Goal: Task Accomplishment & Management: Use online tool/utility

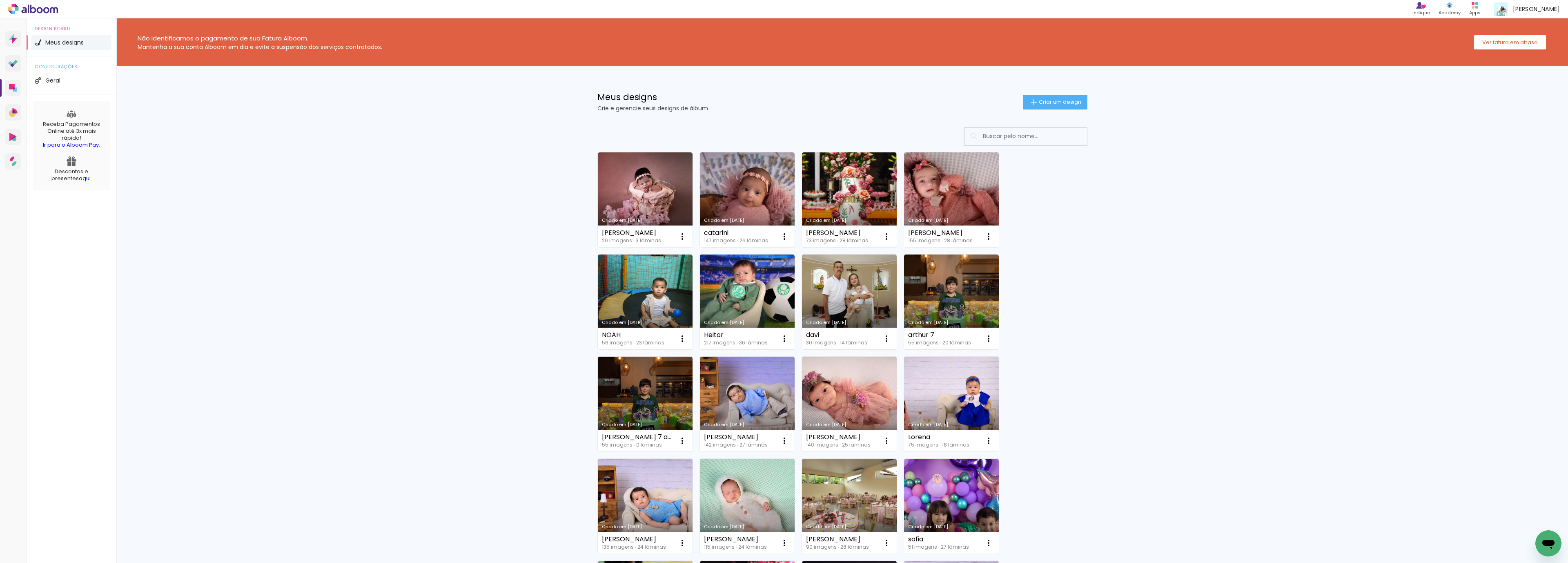
click at [1031, 103] on iron-icon at bounding box center [1034, 101] width 10 height 10
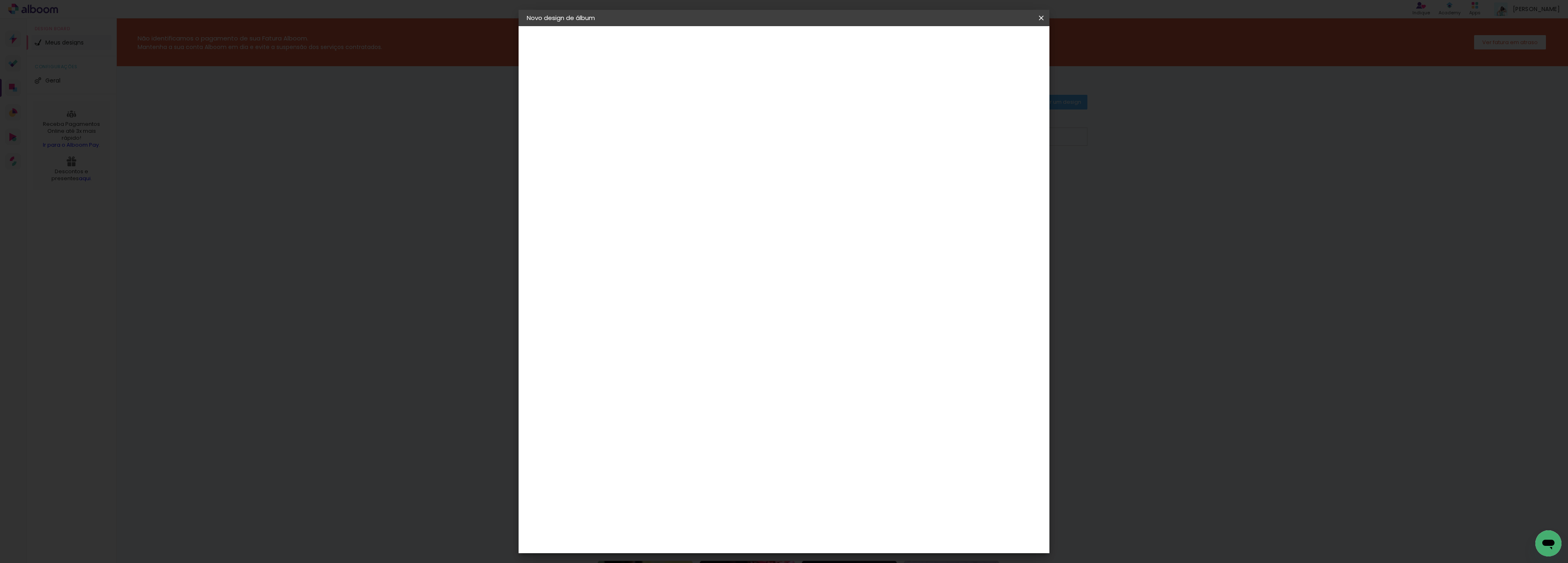
click at [664, 100] on paper-input-container "Título do álbum" at bounding box center [660, 110] width 5 height 21
type input "Maitê - [PERSON_NAME][DATE]"
type paper-input "Maitê - [PERSON_NAME][DATE]"
click at [0, 0] on slot "Avançar" at bounding box center [0, 0] width 0 height 0
click at [0, 0] on slot "Tamanho Livre" at bounding box center [0, 0] width 0 height 0
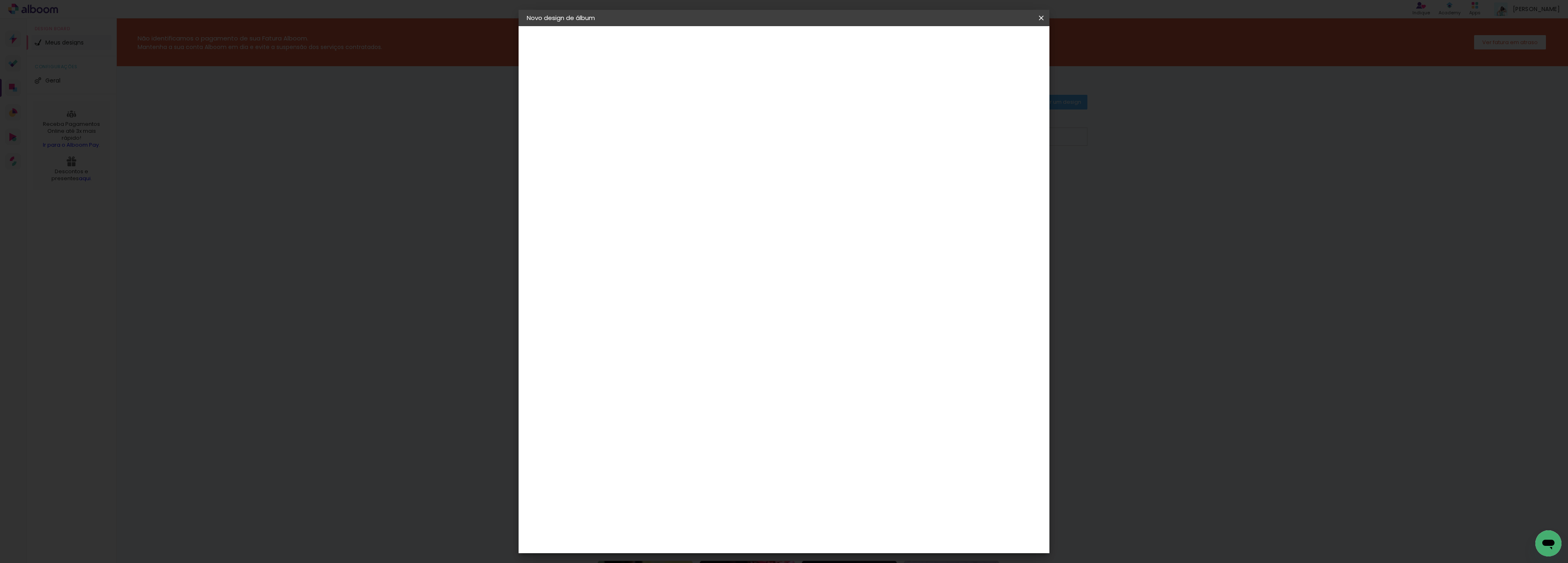
click at [825, 35] on header "Fornecedor Escolha um fornecedor ou avance com o tamanho livre. Voltar Avançar" at bounding box center [725, 50] width 201 height 48
click at [814, 47] on paper-button "Avançar" at bounding box center [792, 43] width 40 height 14
click at [647, 230] on div "30" at bounding box center [639, 231] width 31 height 12
type input "20,3"
type paper-input "20,3"
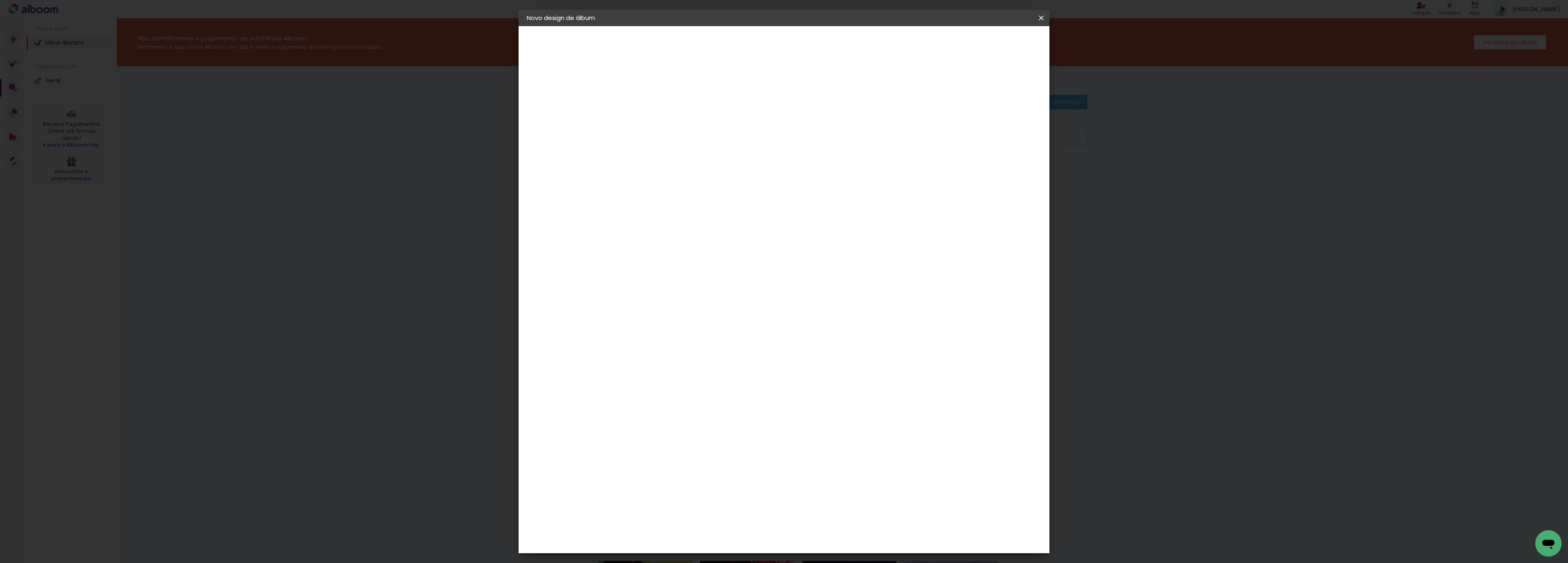
click at [835, 288] on input "60" at bounding box center [828, 287] width 21 height 12
type input "30,5"
type paper-input "30,5"
type input "6"
type paper-input "6"
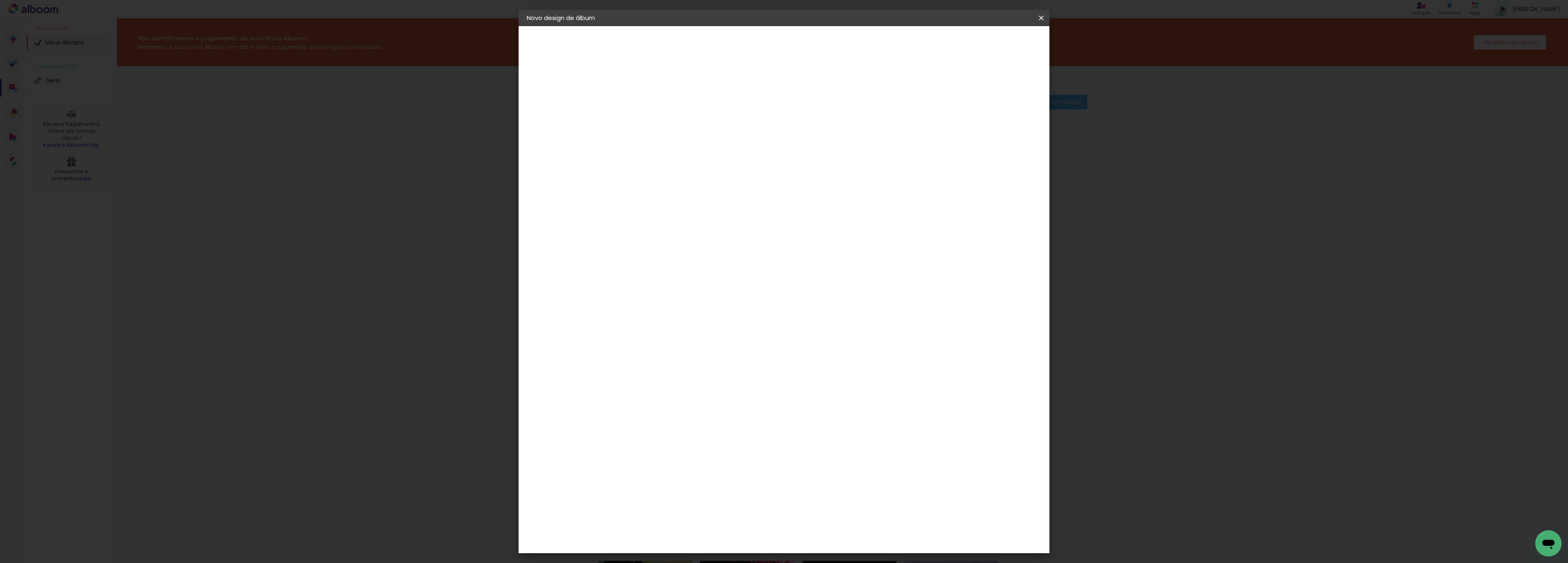
click at [995, 117] on input "6" at bounding box center [991, 123] width 15 height 12
type input "7"
type paper-input "7"
click at [994, 117] on input "7" at bounding box center [986, 123] width 15 height 12
type input "6"
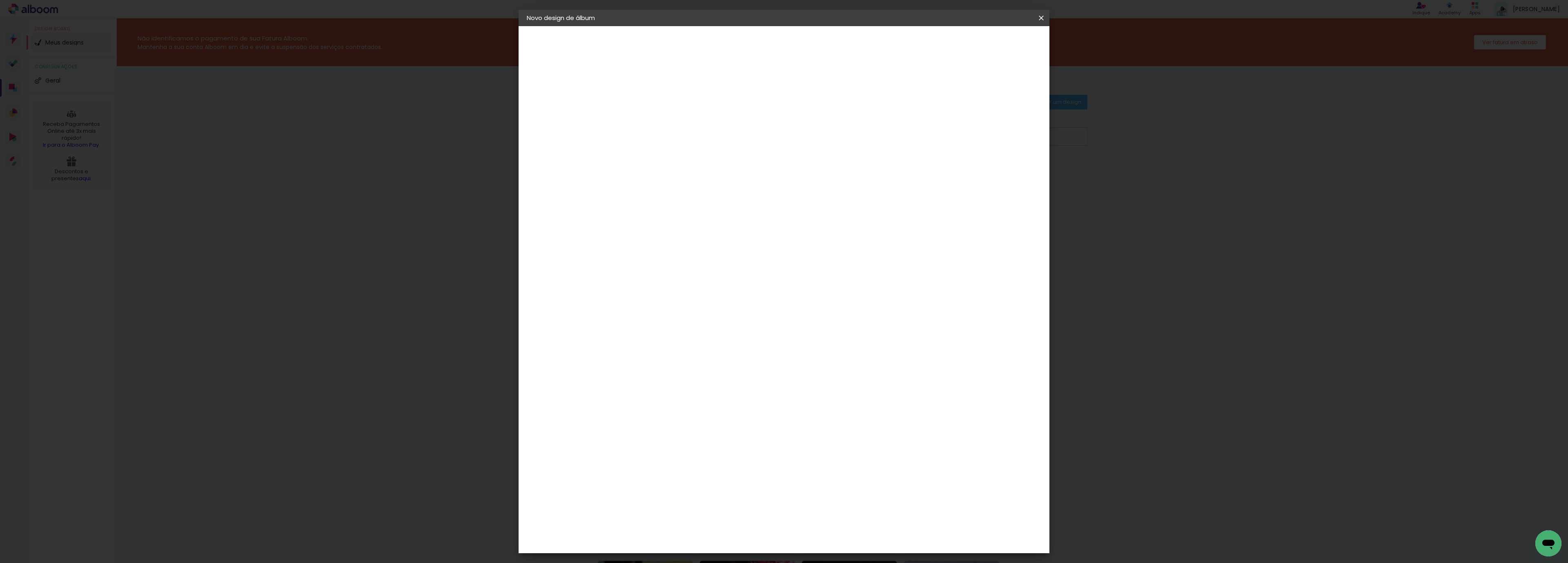
type paper-input "6"
click at [989, 127] on input "6" at bounding box center [986, 123] width 15 height 12
click at [989, 127] on input "6" at bounding box center [988, 123] width 15 height 12
type input "5"
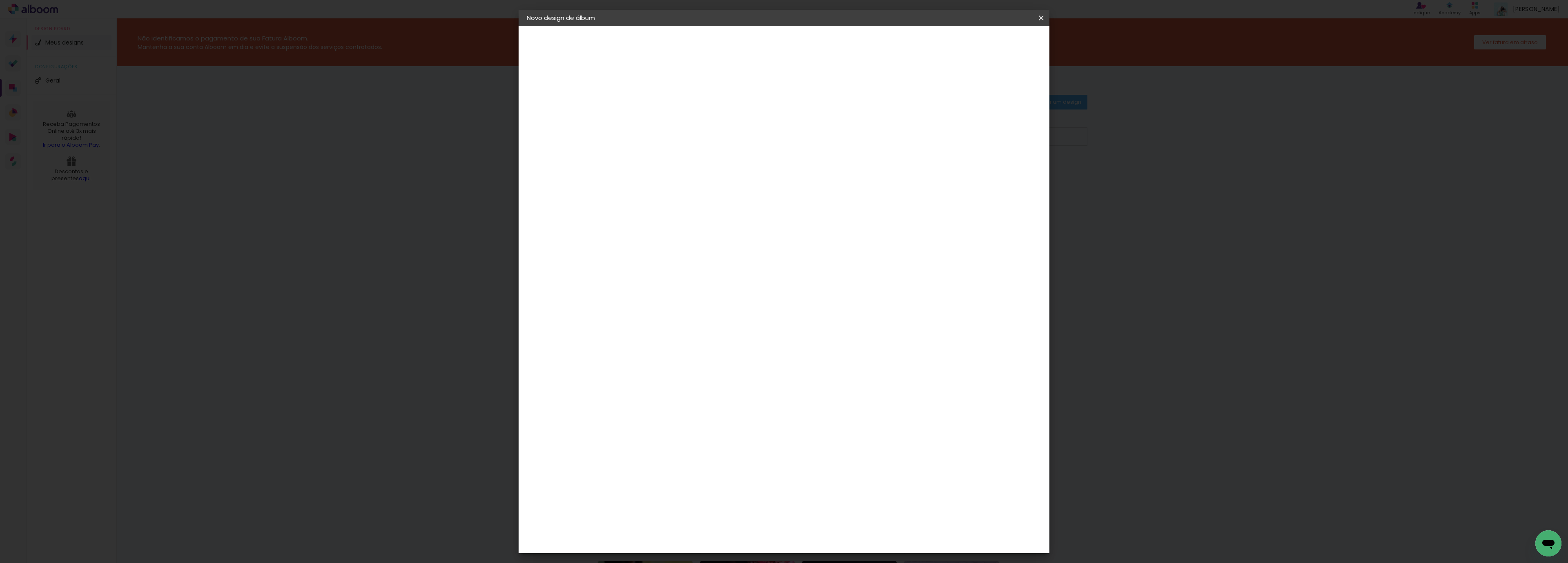
type paper-input "5"
click at [992, 127] on input "5" at bounding box center [988, 123] width 15 height 12
type input "4"
type paper-input "4"
click at [995, 128] on input "4" at bounding box center [991, 123] width 15 height 12
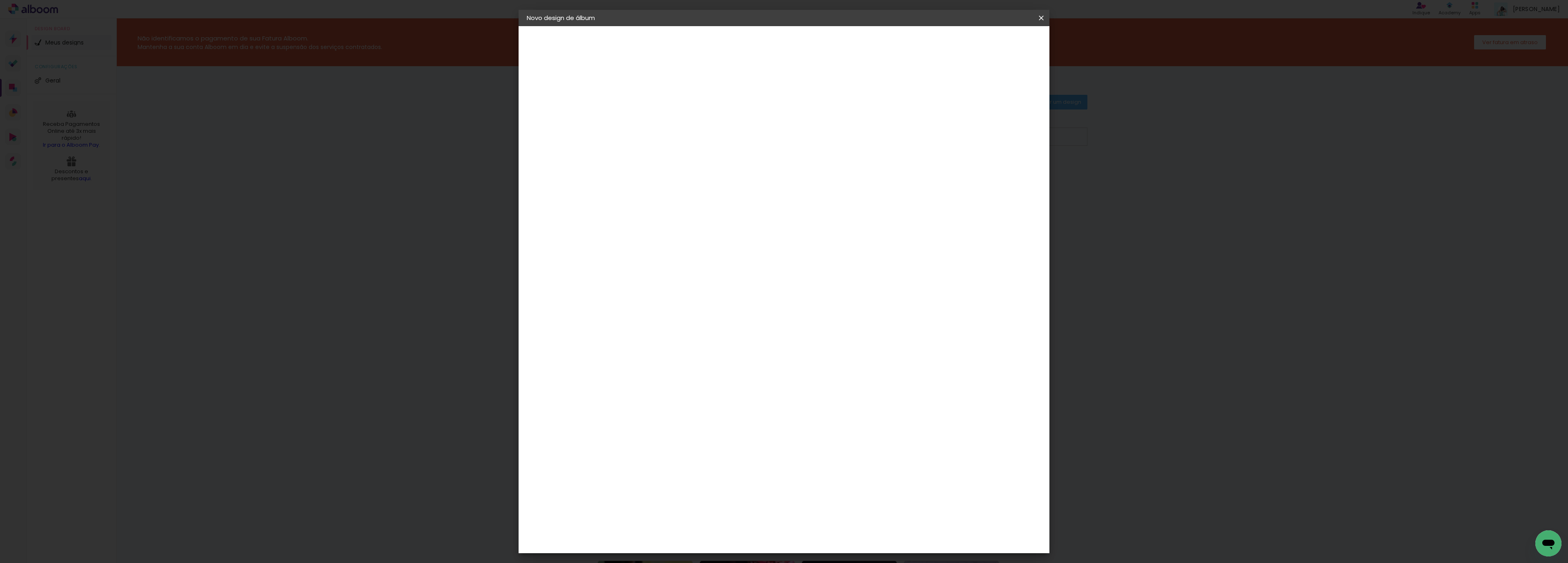
type input "3"
type paper-input "3"
click at [995, 128] on input "3" at bounding box center [993, 123] width 15 height 12
click at [995, 128] on input "3" at bounding box center [995, 123] width 15 height 12
type input "2"
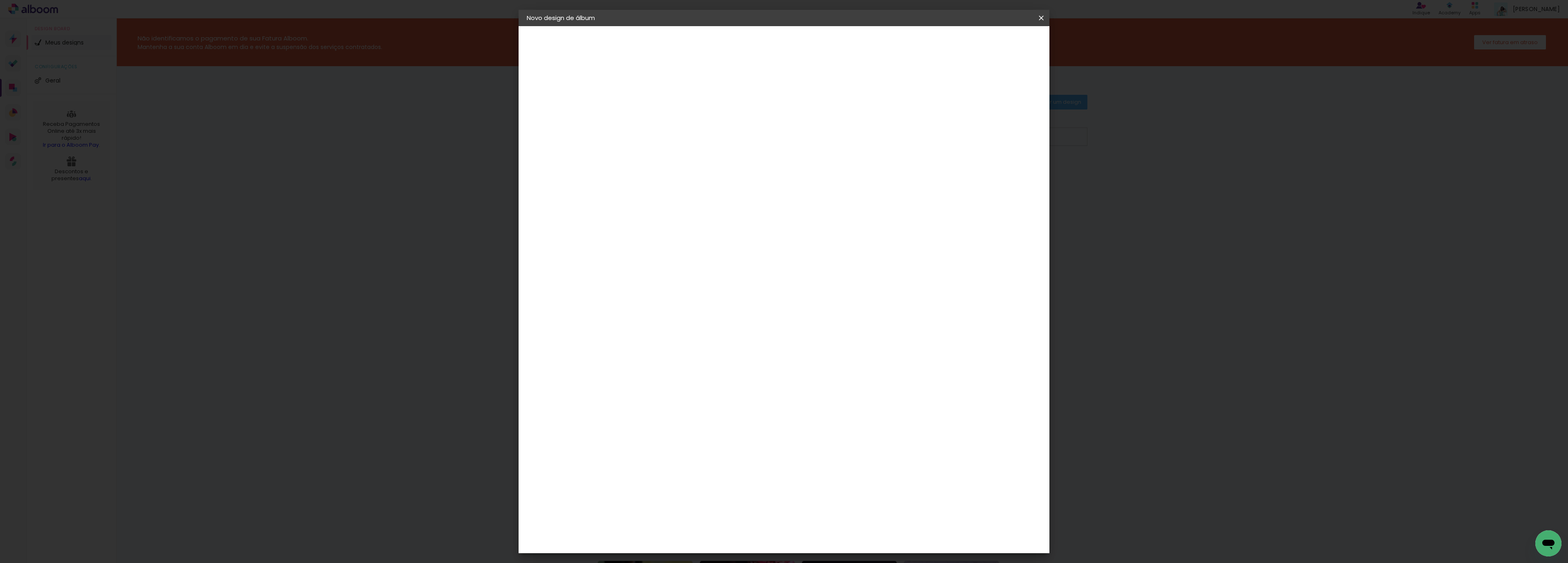
type paper-input "2"
click at [1002, 128] on input "2" at bounding box center [997, 123] width 15 height 12
click at [995, 47] on paper-button "Iniciar design" at bounding box center [969, 43] width 54 height 14
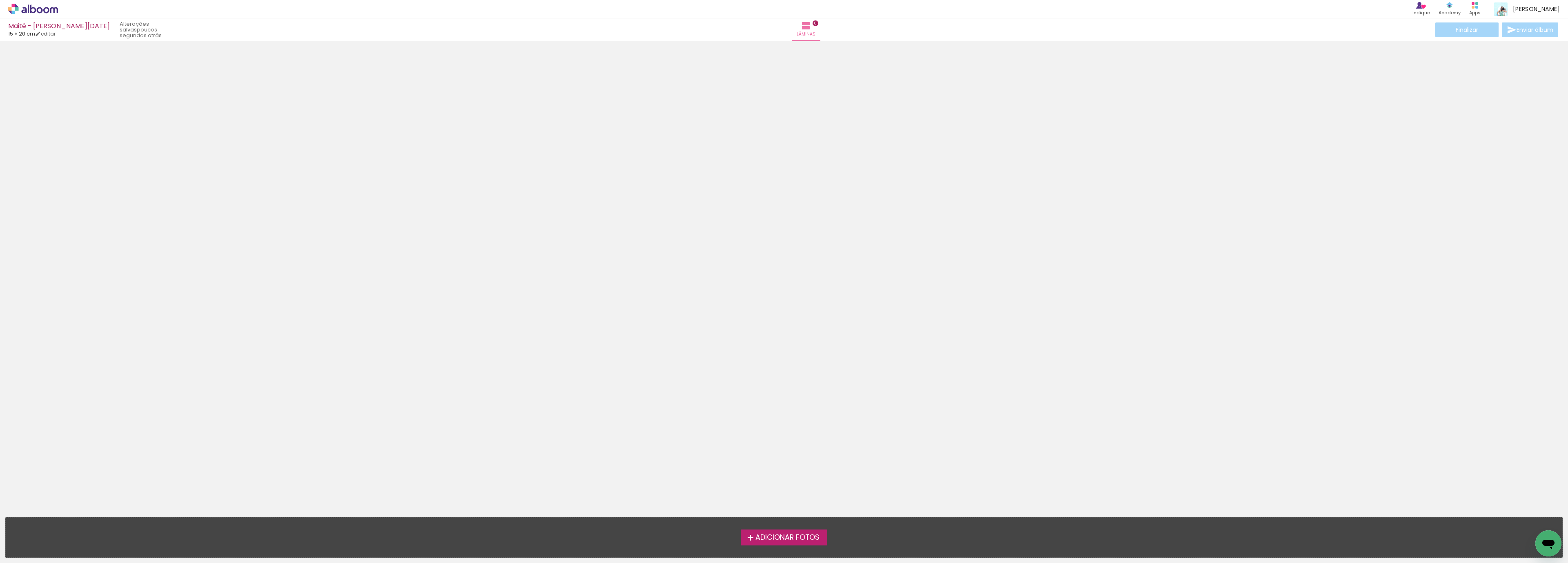
click at [810, 536] on span "Adicionar Fotos" at bounding box center [787, 537] width 64 height 7
click at [0, 0] on input "file" at bounding box center [0, 0] width 0 height 0
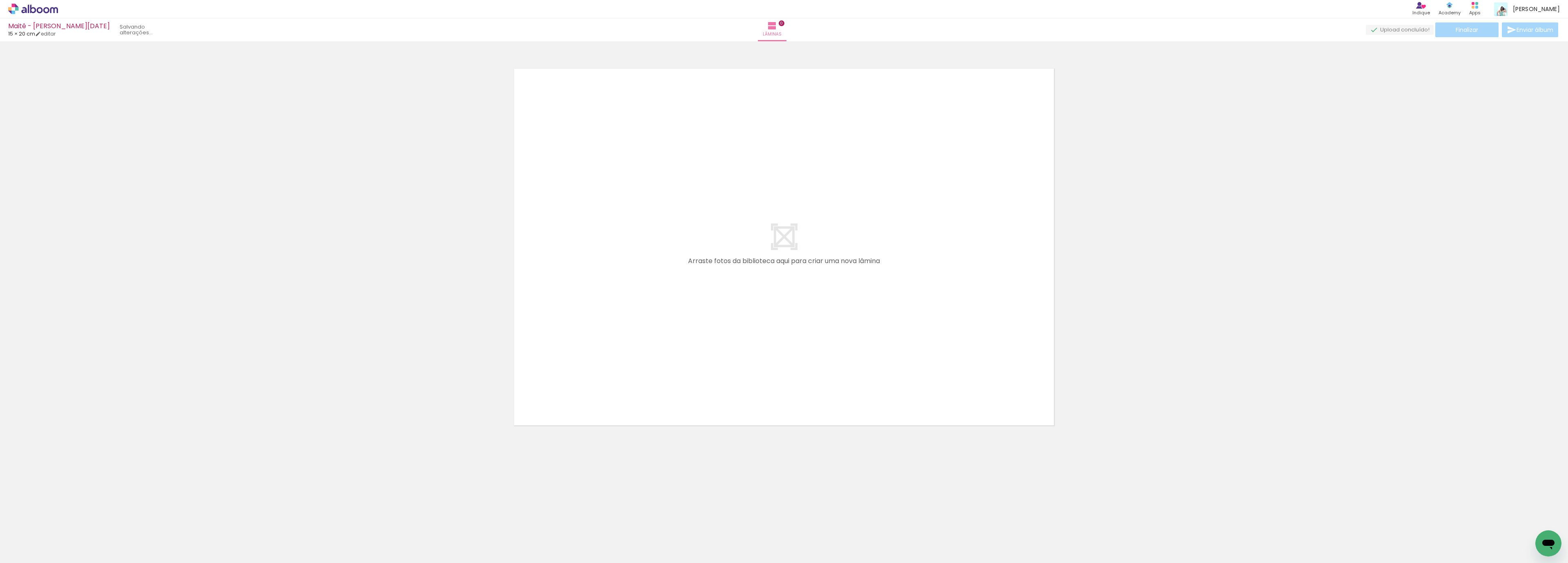
drag, startPoint x: 37, startPoint y: 547, endPoint x: 102, endPoint y: 252, distance: 302.1
click at [38, 547] on span "Adicionar Fotos" at bounding box center [29, 552] width 25 height 9
click at [0, 0] on input "file" at bounding box center [0, 0] width 0 height 0
click at [11, 550] on iron-icon at bounding box center [11, 551] width 10 height 10
click at [0, 0] on input "file" at bounding box center [0, 0] width 0 height 0
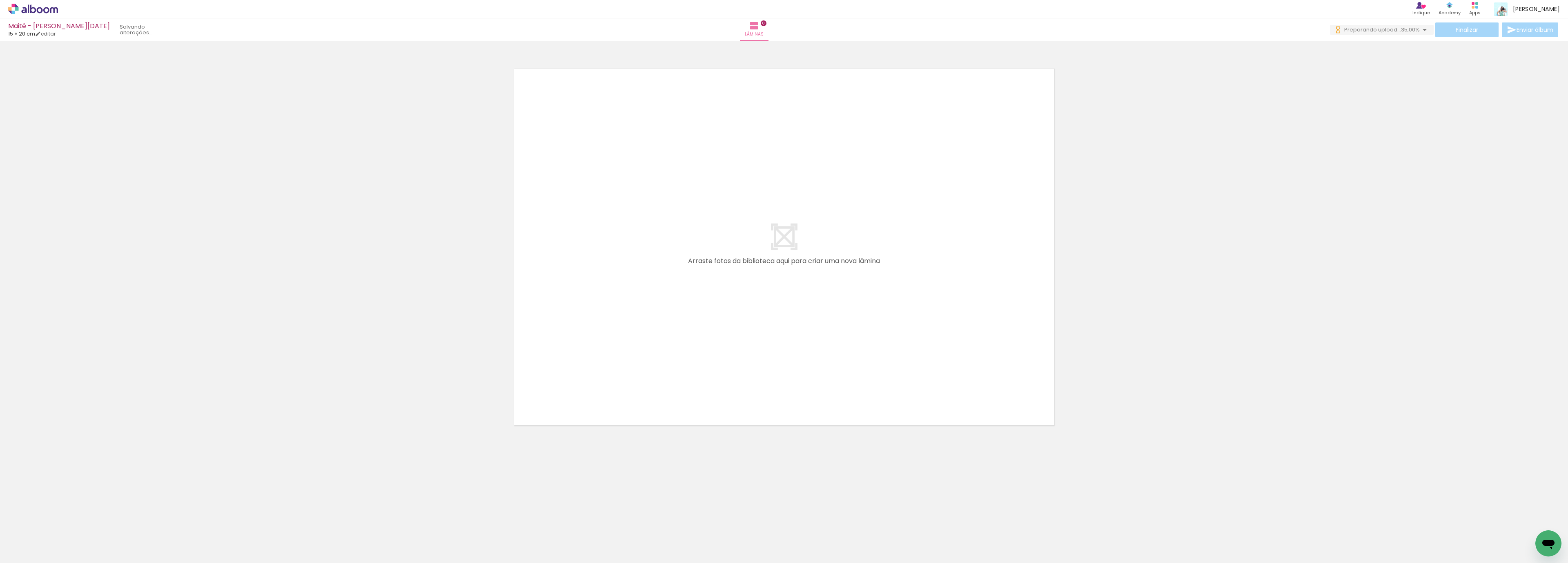
click at [15, 548] on iron-icon at bounding box center [11, 551] width 10 height 10
click at [0, 0] on input "file" at bounding box center [0, 0] width 0 height 0
click at [29, 554] on span "Adicionar Fotos" at bounding box center [29, 552] width 25 height 9
click at [0, 0] on input "file" at bounding box center [0, 0] width 0 height 0
click at [11, 554] on iron-icon at bounding box center [11, 551] width 10 height 10
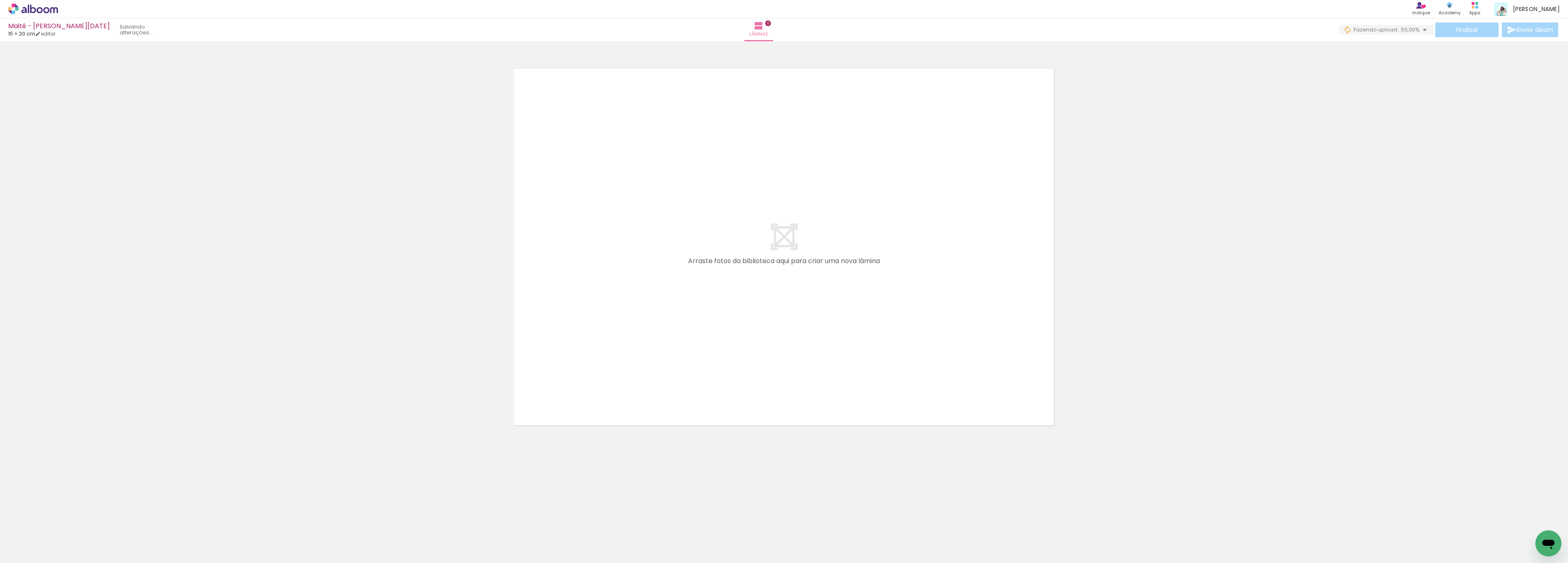
click at [0, 0] on input "file" at bounding box center [0, 0] width 0 height 0
click at [28, 552] on span "Adicionar Fotos" at bounding box center [29, 552] width 25 height 9
click at [0, 0] on input "file" at bounding box center [0, 0] width 0 height 0
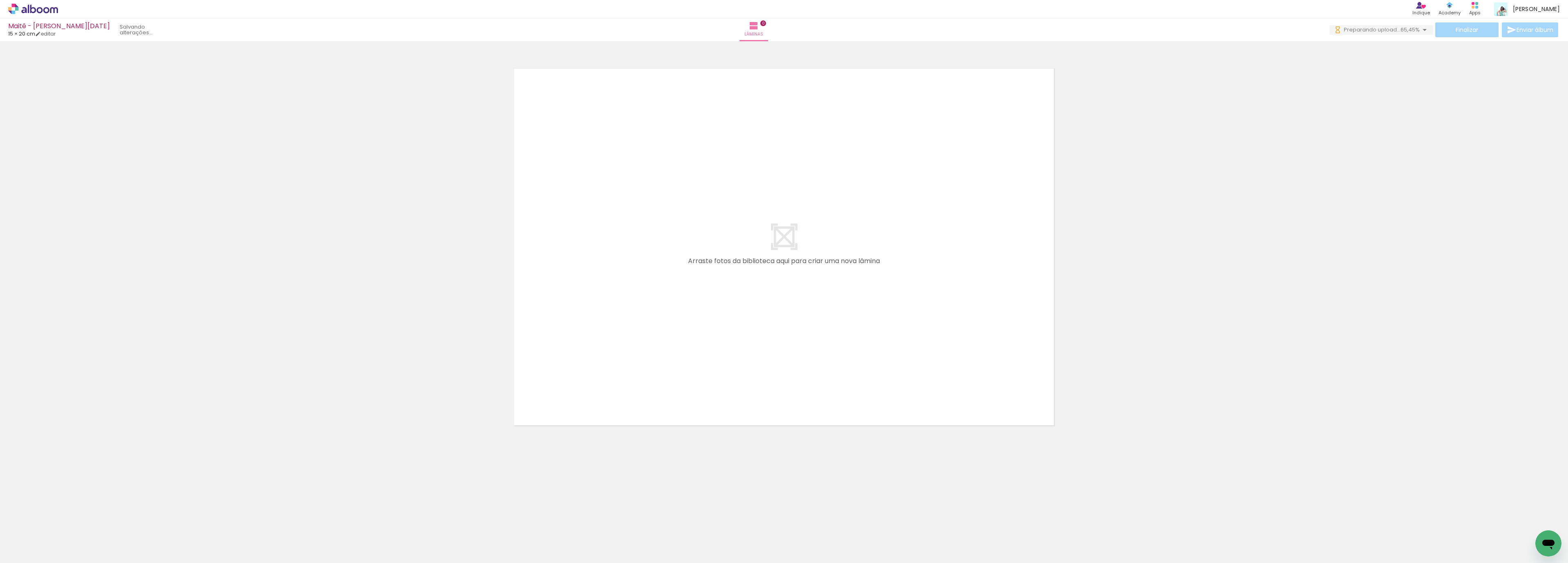
click at [24, 552] on span "Adicionar Fotos" at bounding box center [29, 552] width 25 height 9
click at [0, 0] on input "file" at bounding box center [0, 0] width 0 height 0
click at [39, 552] on span "Adicionar Fotos" at bounding box center [29, 552] width 25 height 9
click at [0, 0] on input "file" at bounding box center [0, 0] width 0 height 0
click at [22, 552] on span "Adicionar Fotos" at bounding box center [29, 552] width 25 height 9
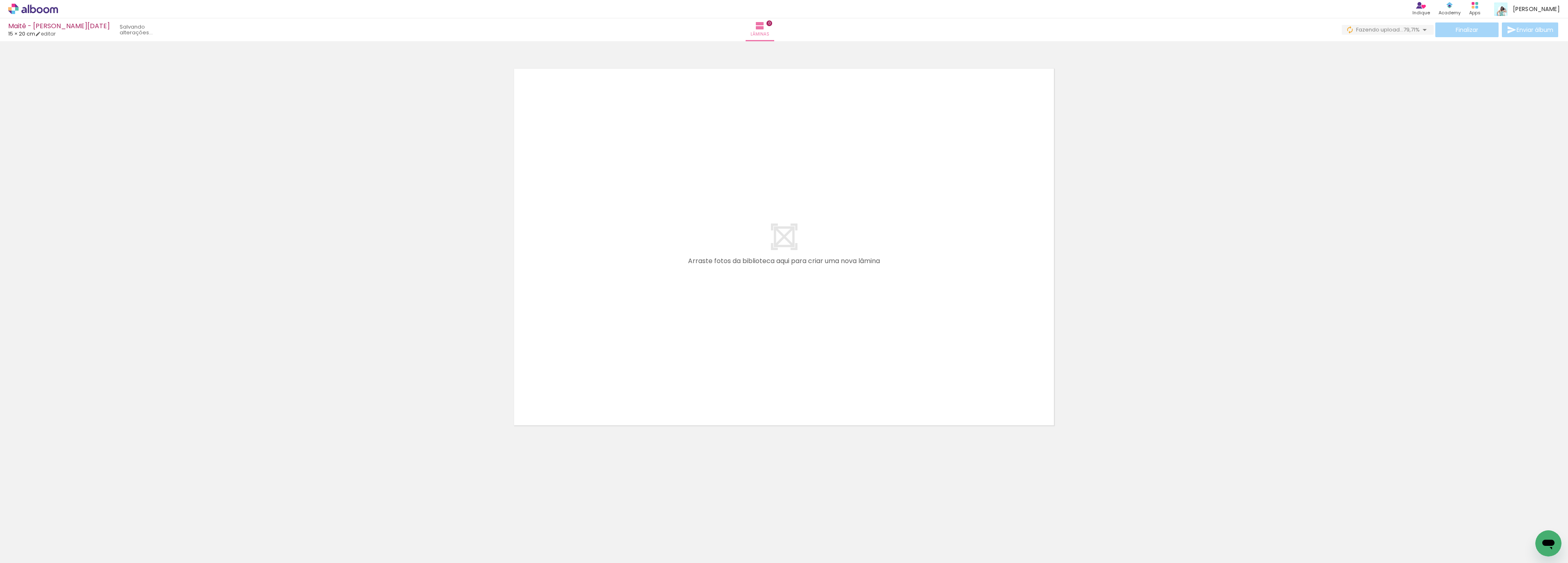
click at [0, 0] on input "file" at bounding box center [0, 0] width 0 height 0
click at [29, 550] on span "Adicionar Fotos" at bounding box center [29, 552] width 25 height 9
click at [0, 0] on input "file" at bounding box center [0, 0] width 0 height 0
click at [11, 552] on iron-icon at bounding box center [11, 551] width 10 height 10
click at [0, 0] on input "file" at bounding box center [0, 0] width 0 height 0
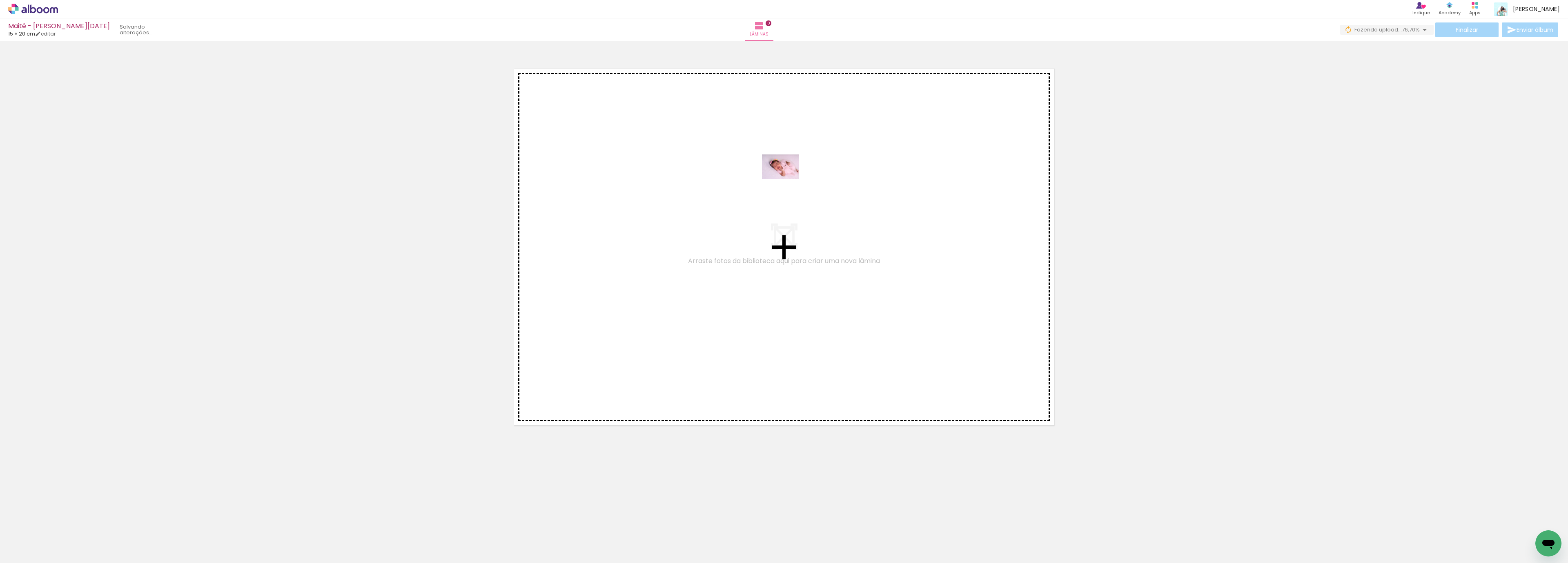
drag, startPoint x: 134, startPoint y: 539, endPoint x: 786, endPoint y: 179, distance: 744.8
click at [786, 179] on quentale-workspace at bounding box center [784, 281] width 1568 height 563
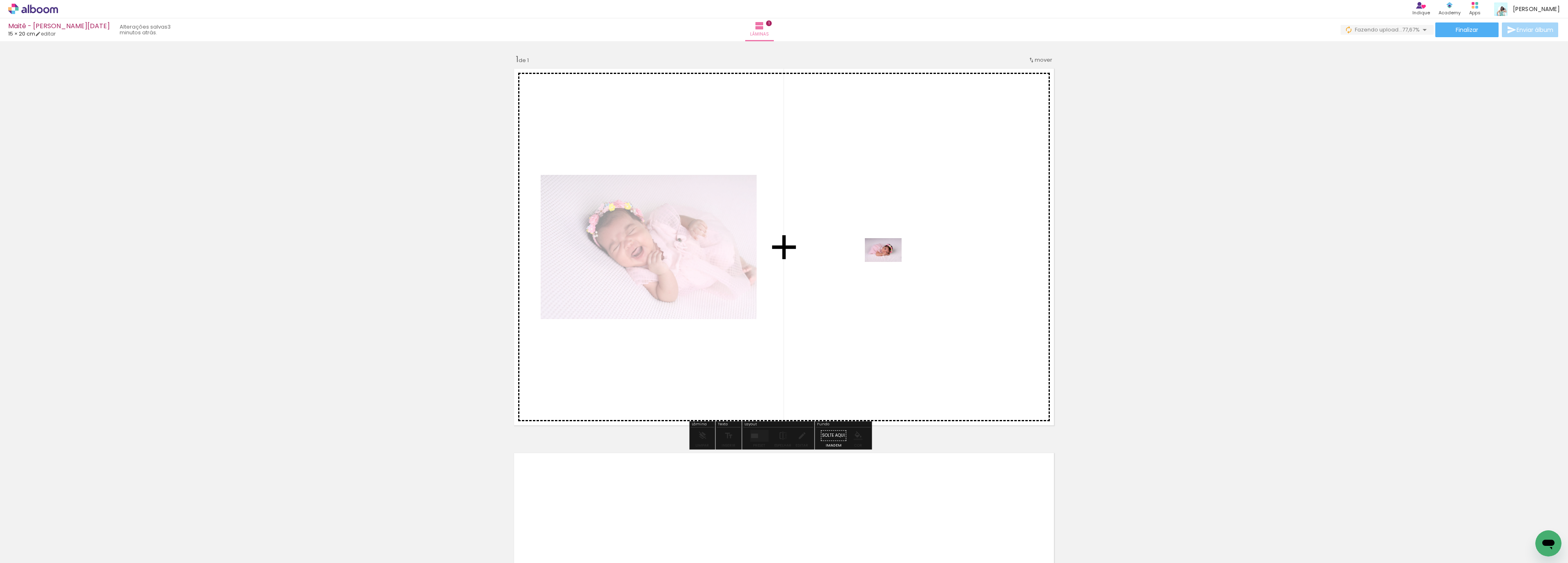
drag, startPoint x: 450, startPoint y: 537, endPoint x: 967, endPoint y: 240, distance: 596.2
click at [967, 240] on quentale-workspace at bounding box center [784, 281] width 1568 height 563
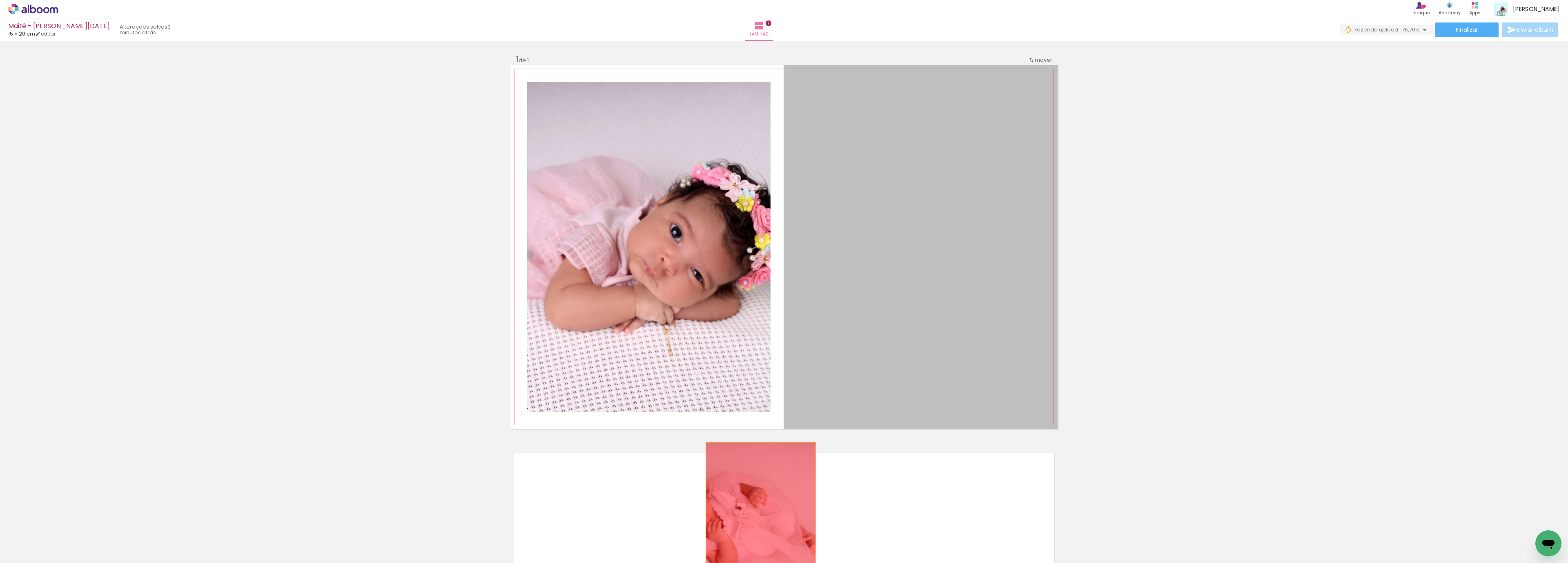
drag, startPoint x: 909, startPoint y: 294, endPoint x: 756, endPoint y: 515, distance: 268.8
click at [756, 515] on quentale-workspace at bounding box center [784, 281] width 1568 height 563
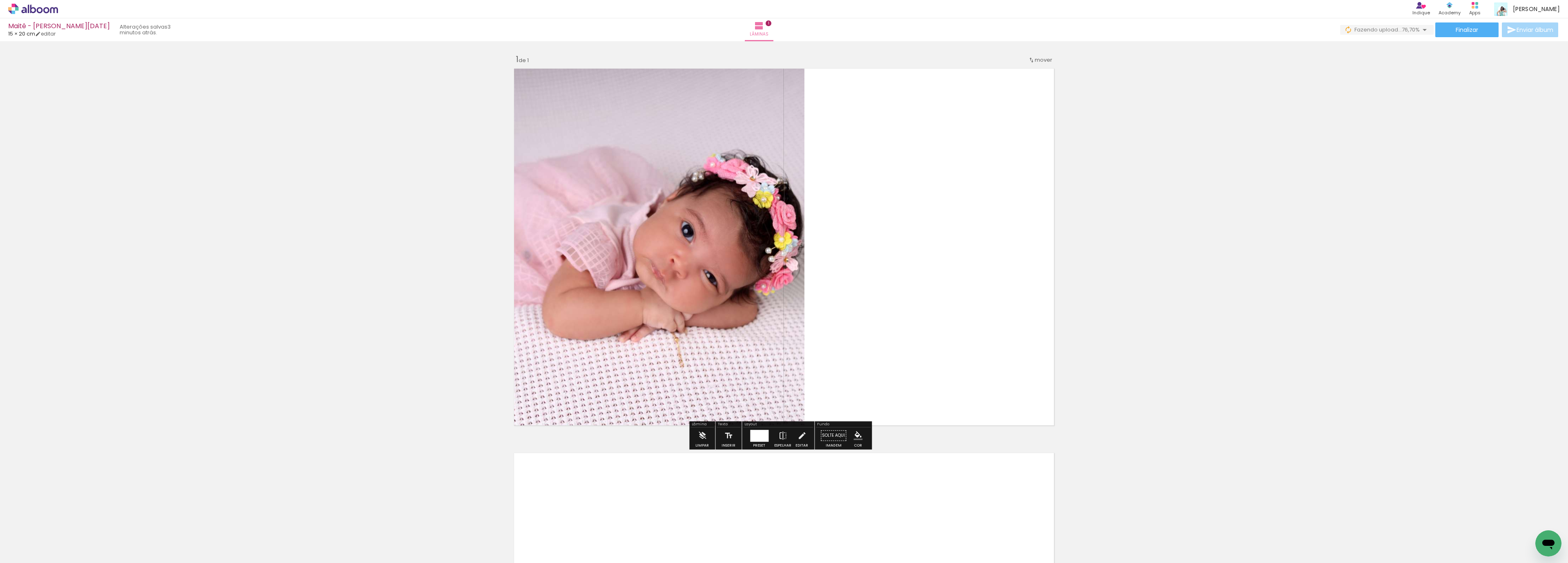
scroll to position [245, 0]
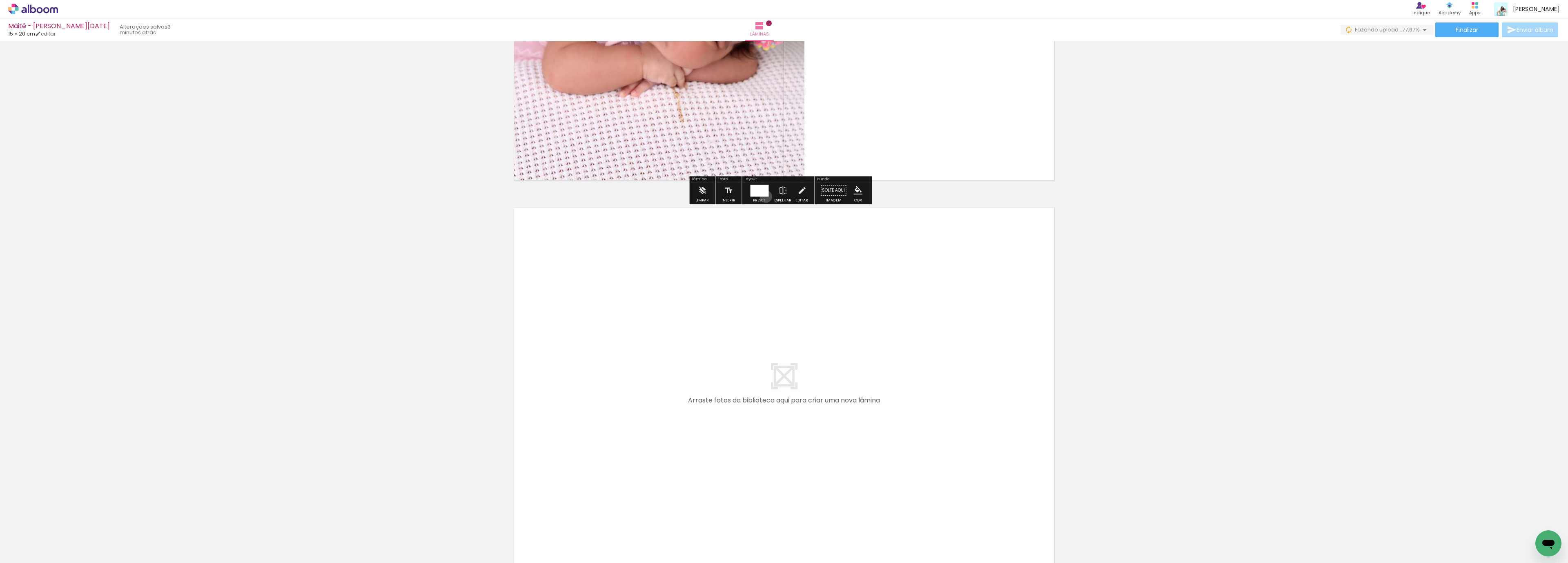
click at [764, 196] on div at bounding box center [759, 190] width 22 height 17
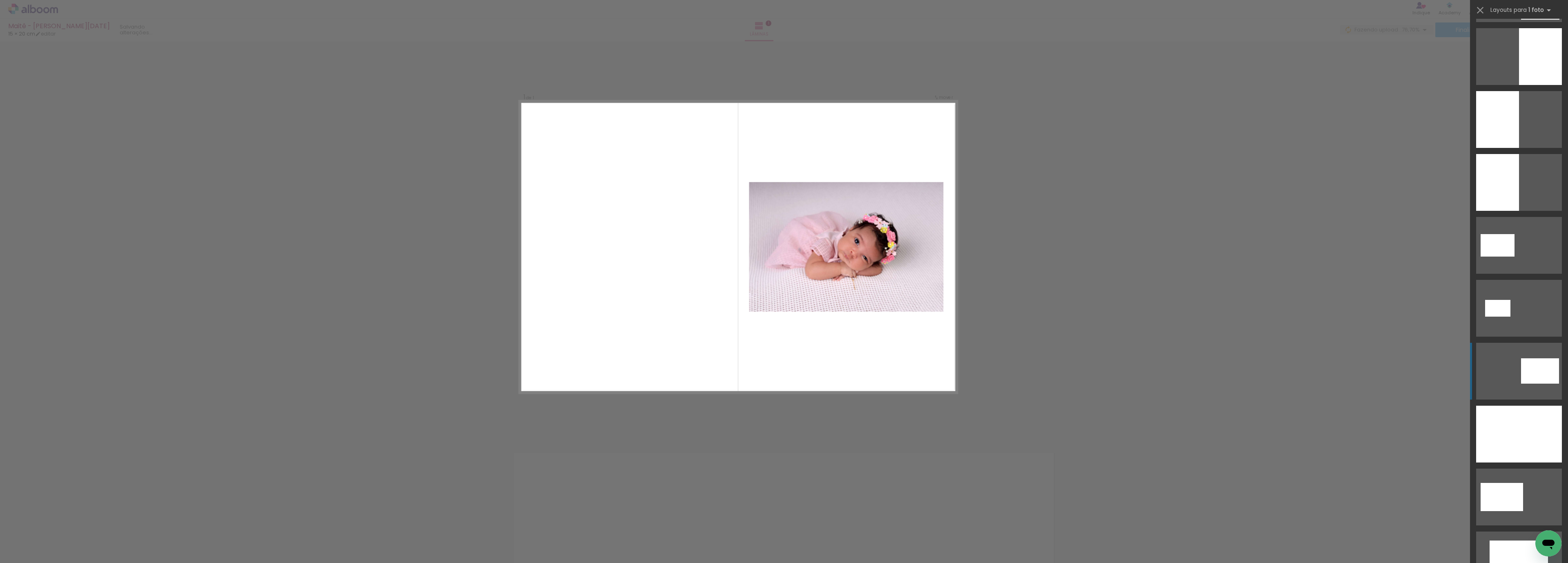
scroll to position [184, 0]
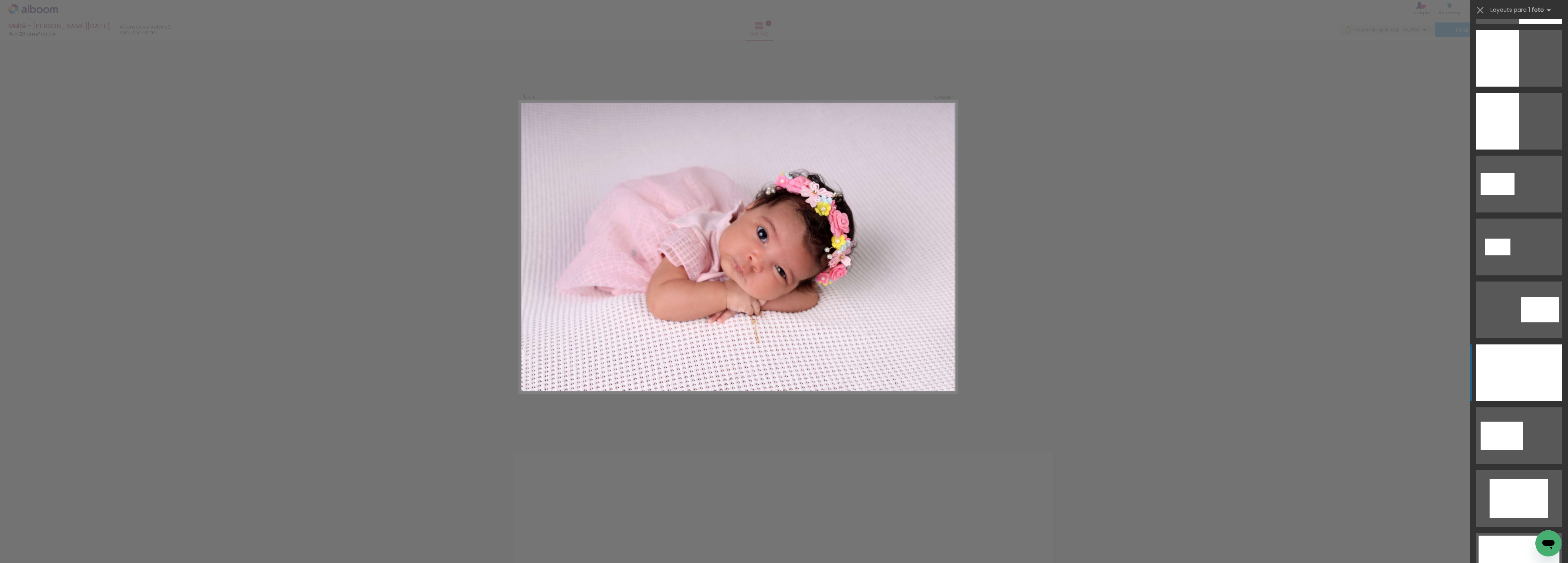
click at [1535, 382] on div at bounding box center [1519, 373] width 85 height 56
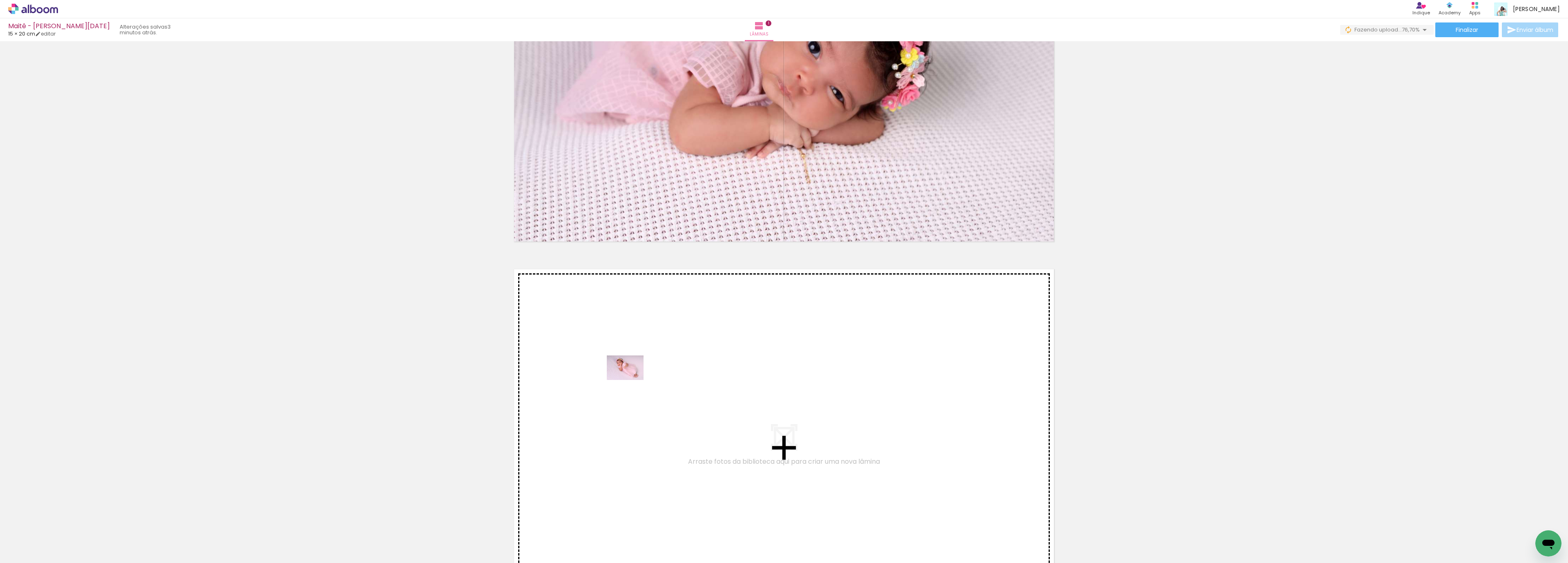
drag, startPoint x: 85, startPoint y: 539, endPoint x: 631, endPoint y: 380, distance: 568.7
click at [631, 380] on quentale-workspace at bounding box center [784, 281] width 1568 height 563
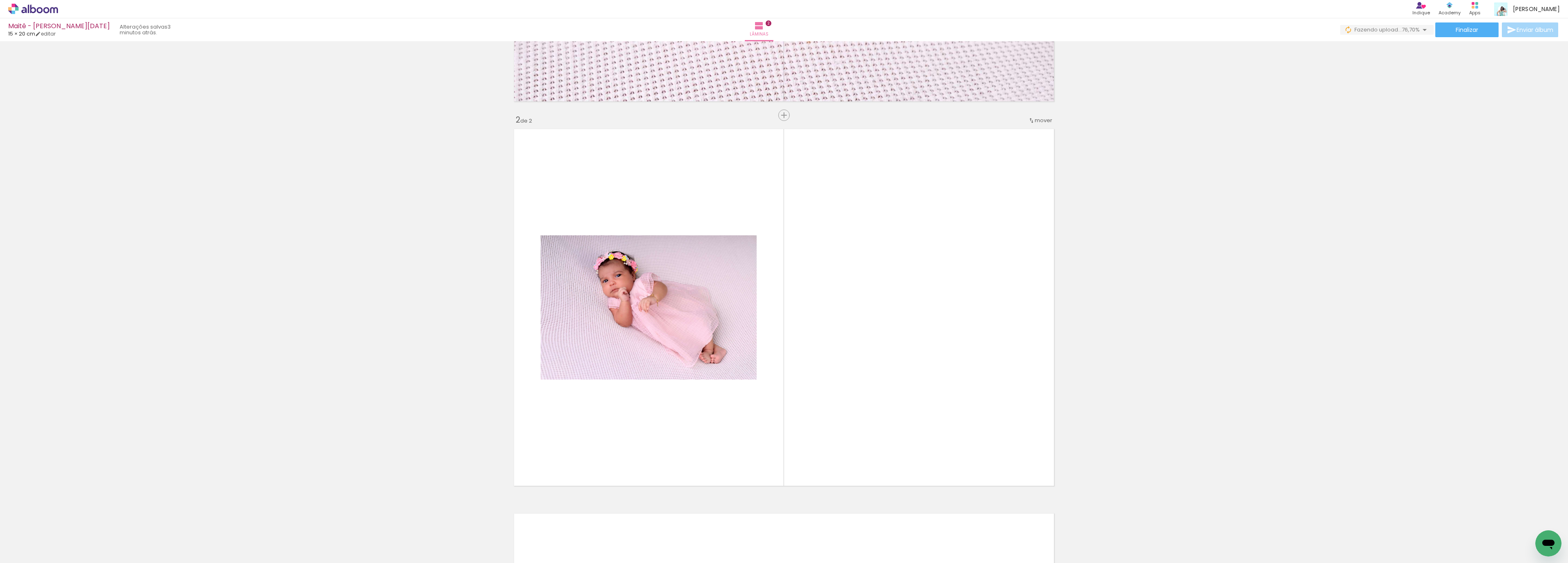
scroll to position [354, 0]
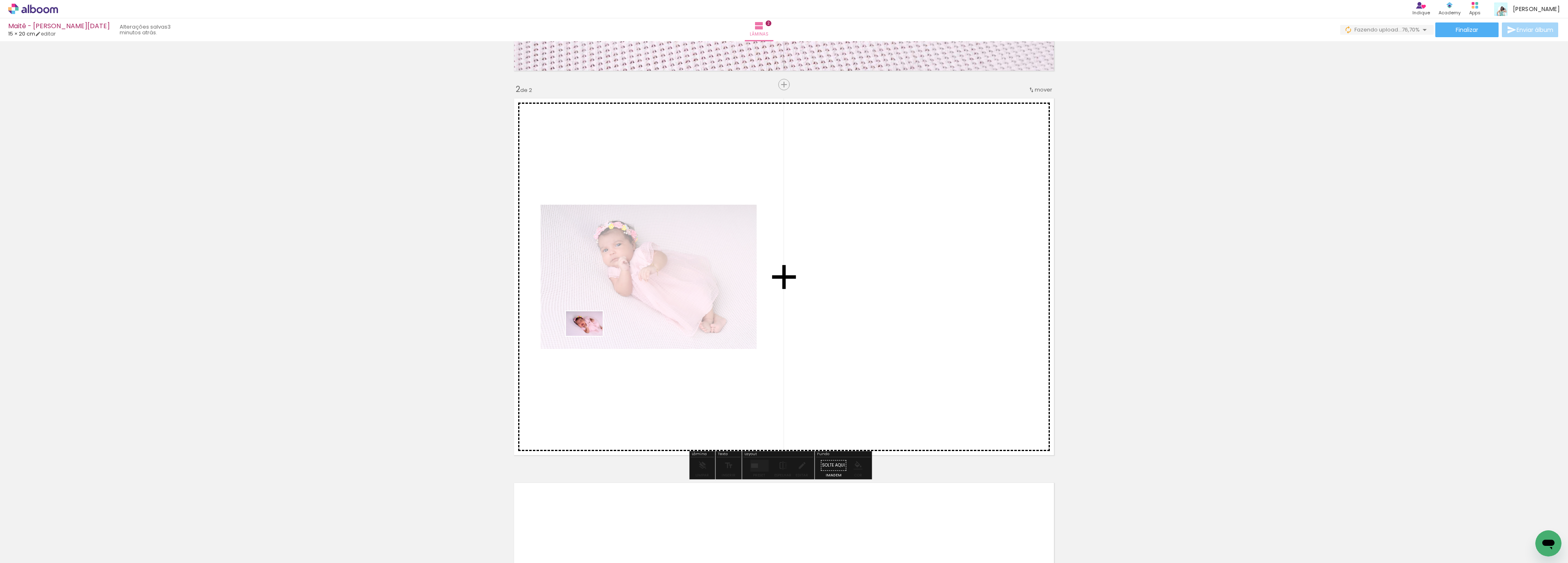
drag, startPoint x: 136, startPoint y: 534, endPoint x: 275, endPoint y: 530, distance: 139.1
click at [596, 335] on quentale-workspace at bounding box center [784, 281] width 1568 height 563
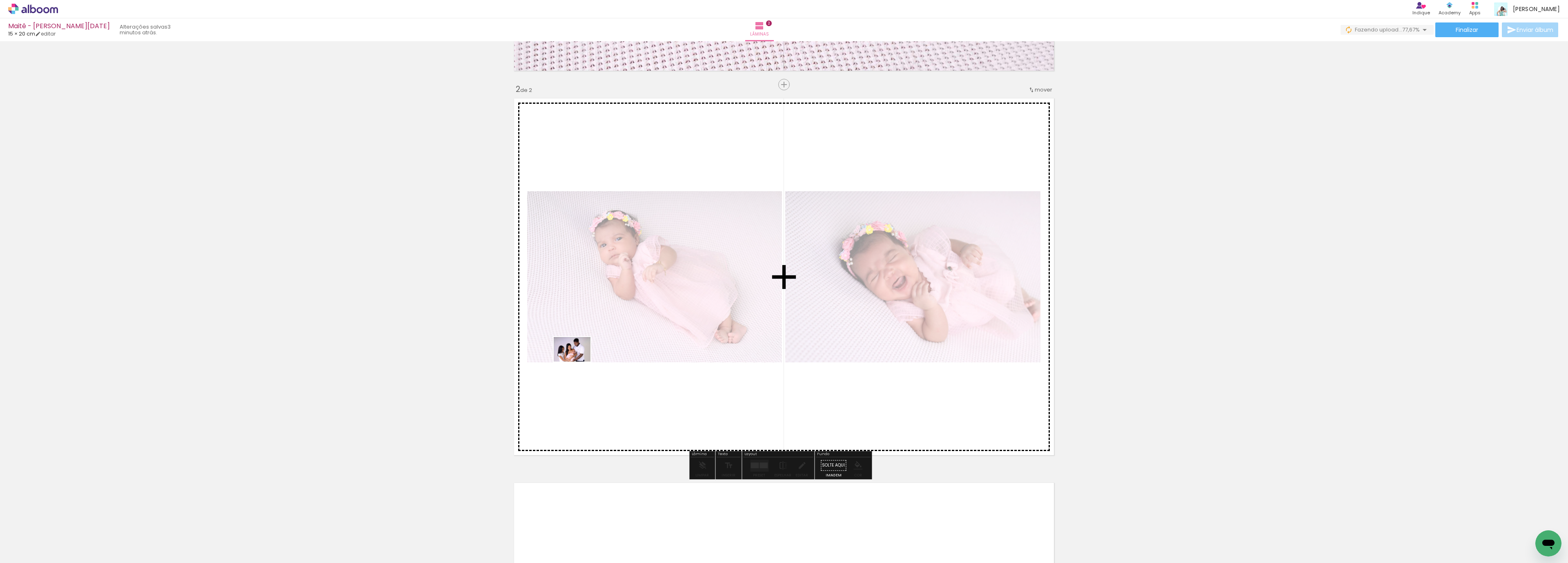
drag, startPoint x: 178, startPoint y: 544, endPoint x: 240, endPoint y: 552, distance: 62.5
click at [584, 359] on quentale-workspace at bounding box center [784, 281] width 1568 height 563
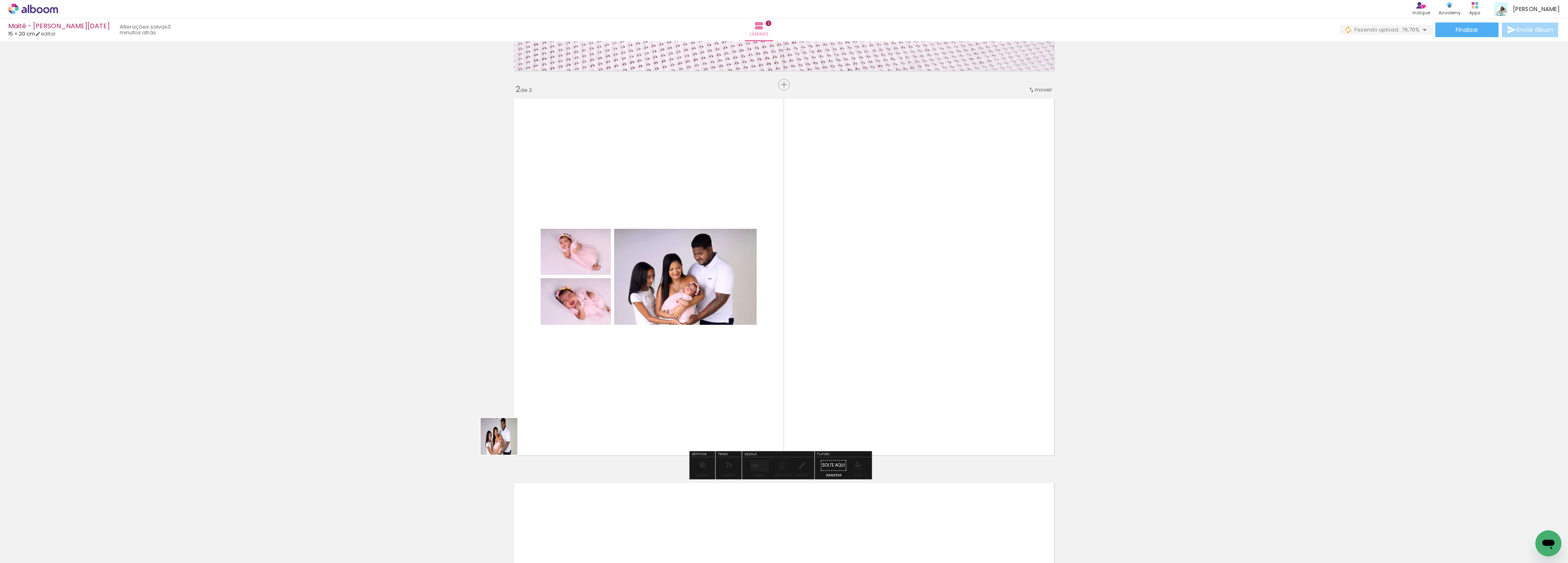
drag, startPoint x: 282, startPoint y: 520, endPoint x: 643, endPoint y: 388, distance: 384.4
click at [643, 388] on quentale-workspace at bounding box center [784, 281] width 1568 height 563
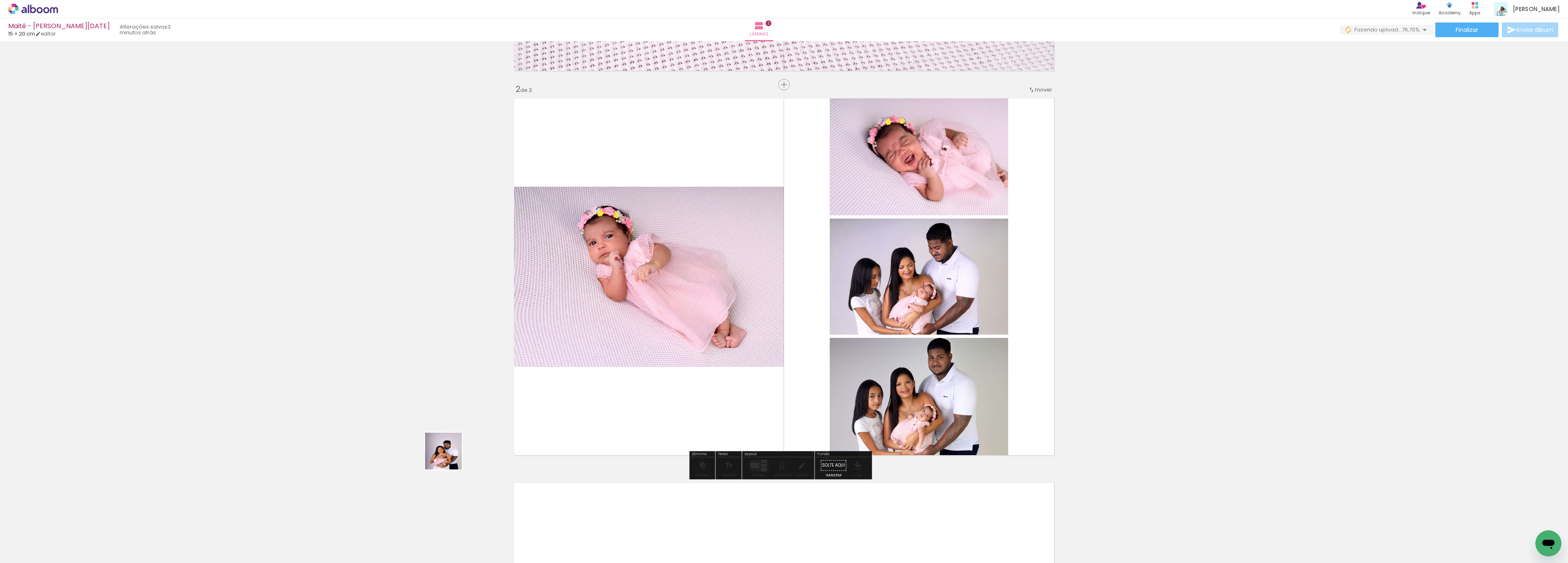
drag, startPoint x: 264, startPoint y: 537, endPoint x: 670, endPoint y: 359, distance: 443.3
click at [670, 359] on quentale-workspace at bounding box center [784, 281] width 1568 height 563
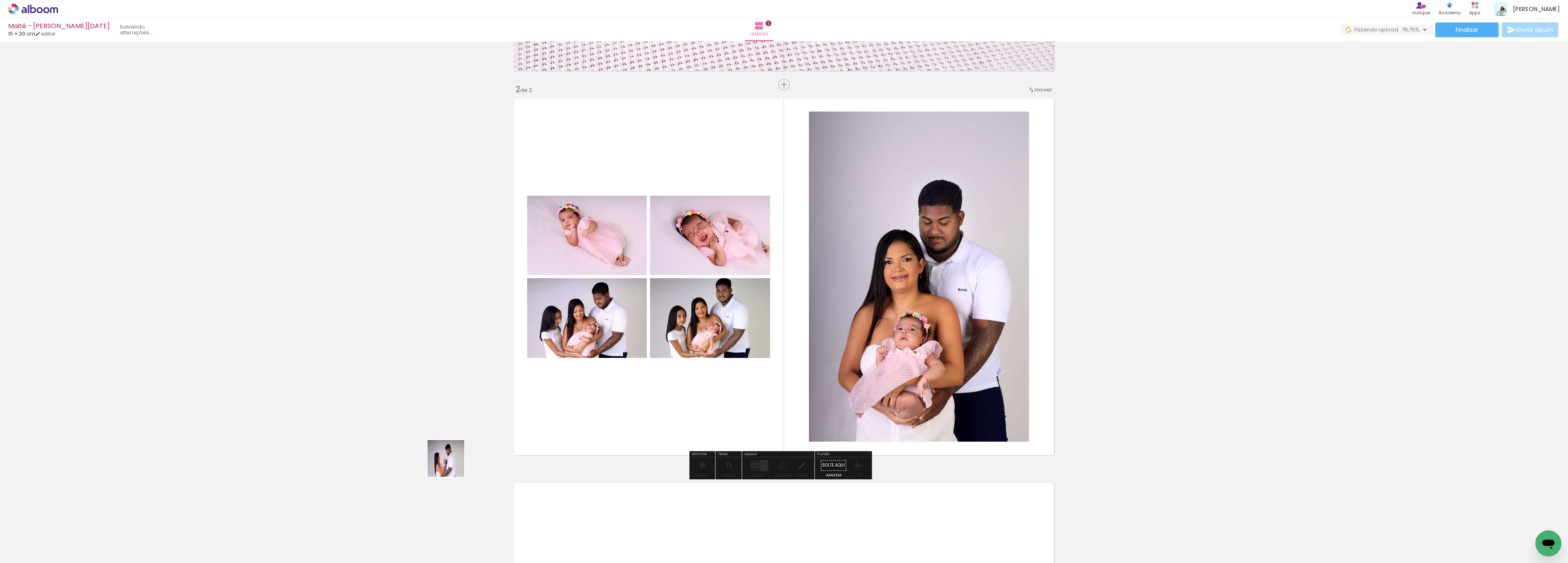
drag, startPoint x: 323, startPoint y: 539, endPoint x: 544, endPoint y: 512, distance: 222.6
click at [651, 367] on quentale-workspace at bounding box center [784, 281] width 1568 height 563
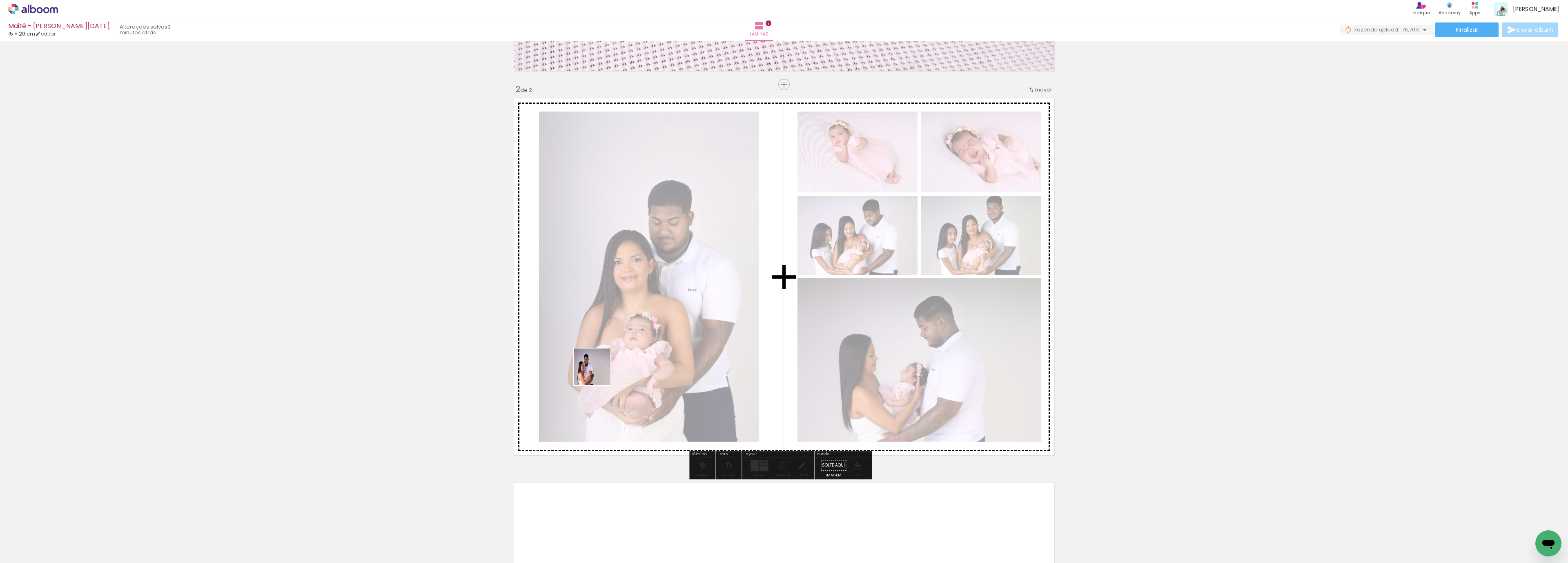
drag, startPoint x: 364, startPoint y: 537, endPoint x: 420, endPoint y: 552, distance: 58.0
click at [613, 361] on quentale-workspace at bounding box center [784, 281] width 1568 height 563
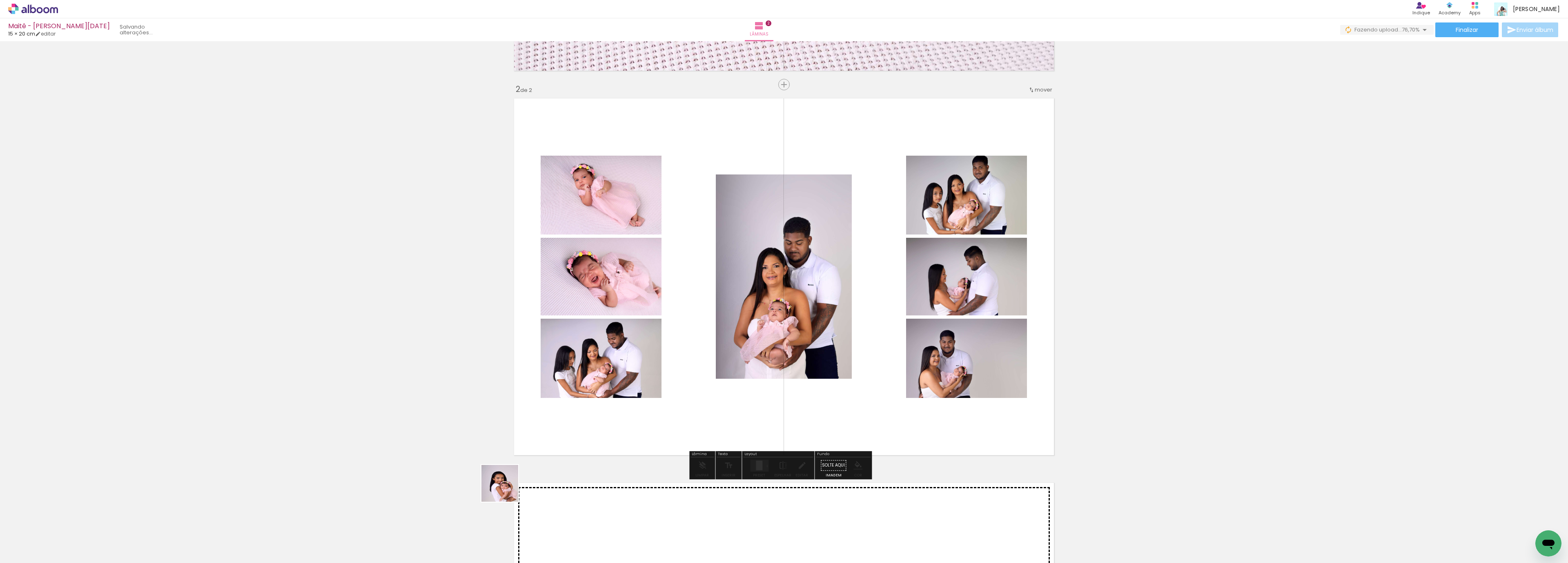
drag, startPoint x: 439, startPoint y: 530, endPoint x: 429, endPoint y: 518, distance: 15.6
click at [637, 417] on quentale-workspace at bounding box center [784, 281] width 1568 height 563
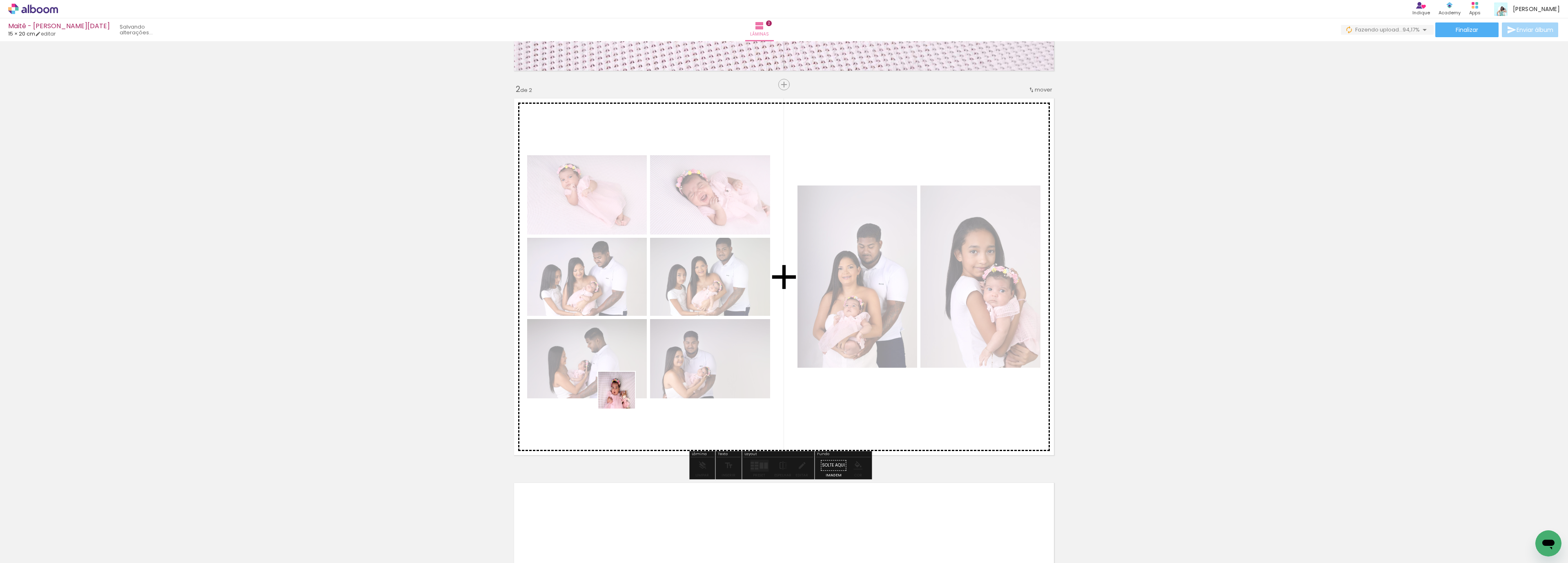
drag, startPoint x: 523, startPoint y: 501, endPoint x: 595, endPoint y: 519, distance: 74.2
click at [636, 383] on quentale-workspace at bounding box center [784, 281] width 1568 height 563
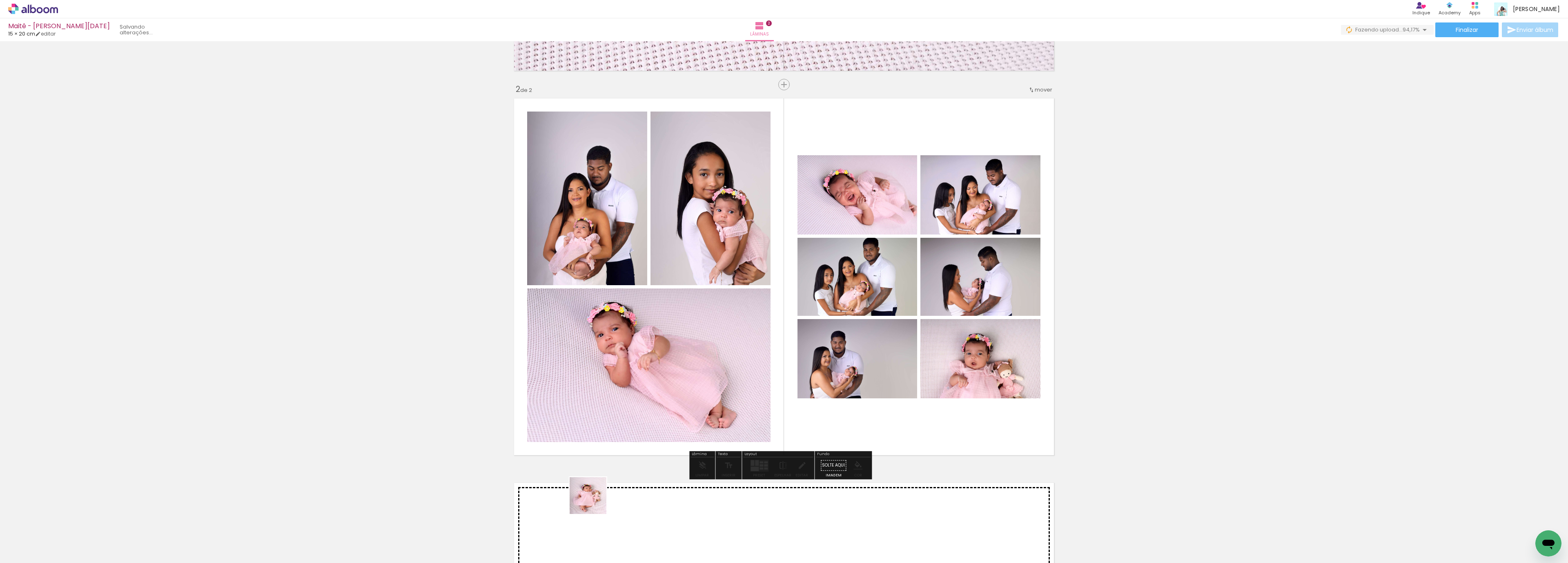
drag, startPoint x: 557, startPoint y: 531, endPoint x: 714, endPoint y: 395, distance: 207.7
click at [714, 392] on quentale-workspace at bounding box center [784, 281] width 1568 height 563
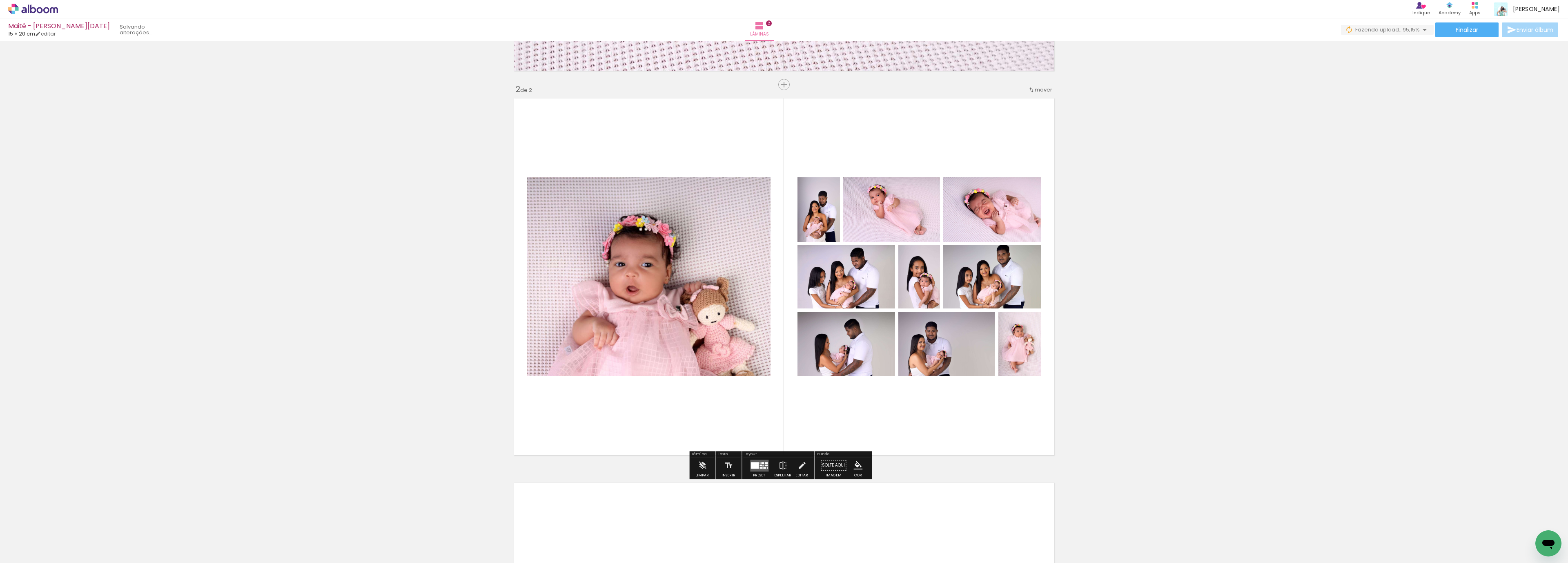
click at [763, 467] on div at bounding box center [764, 468] width 3 height 2
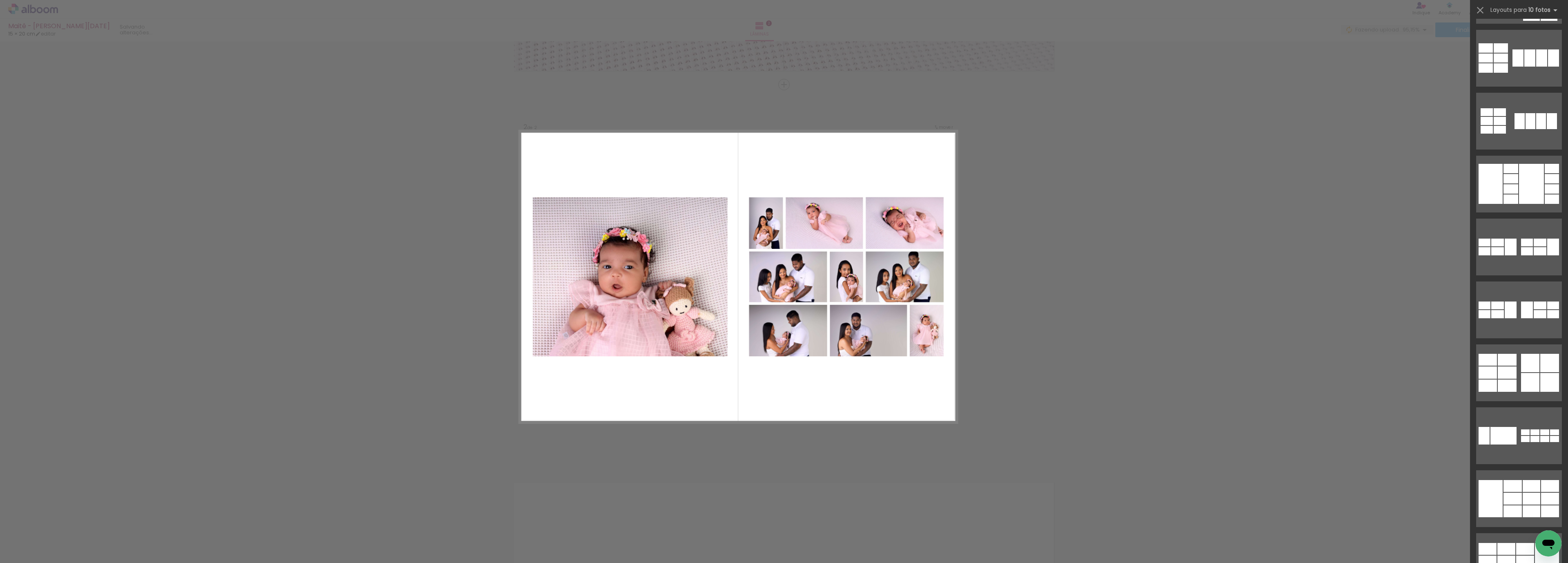
scroll to position [0, 0]
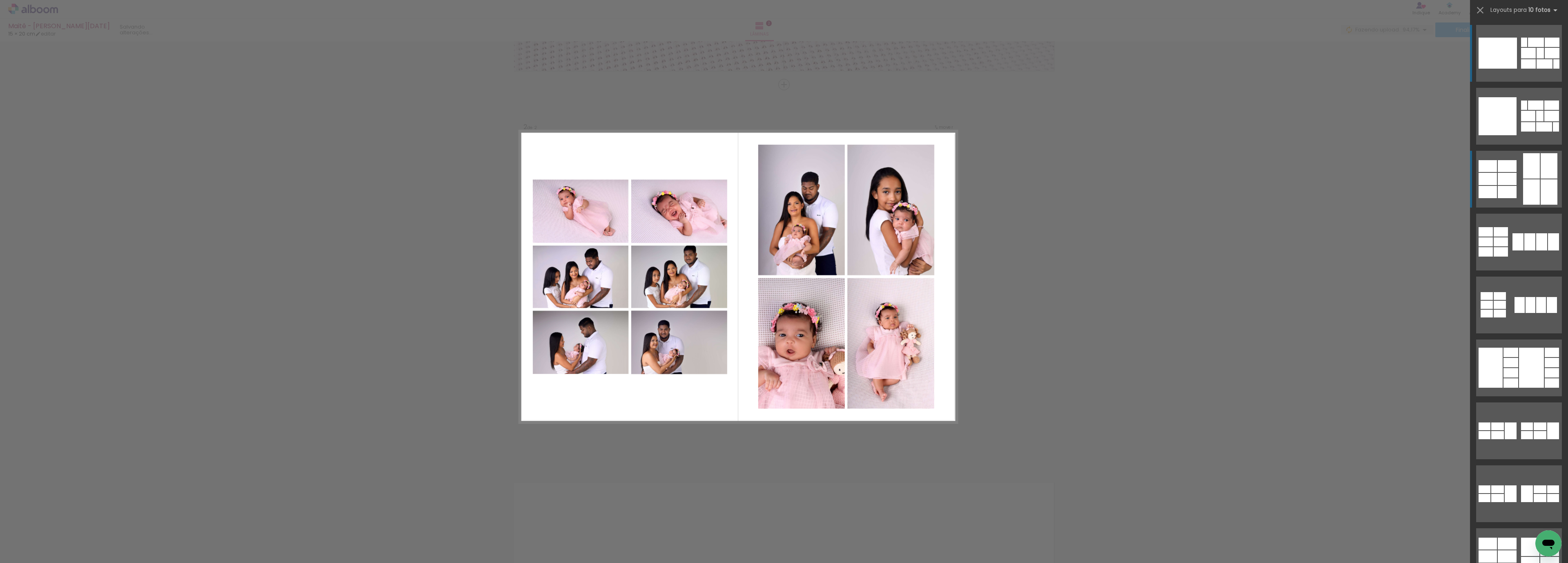
click at [1498, 169] on div at bounding box center [1507, 166] width 19 height 11
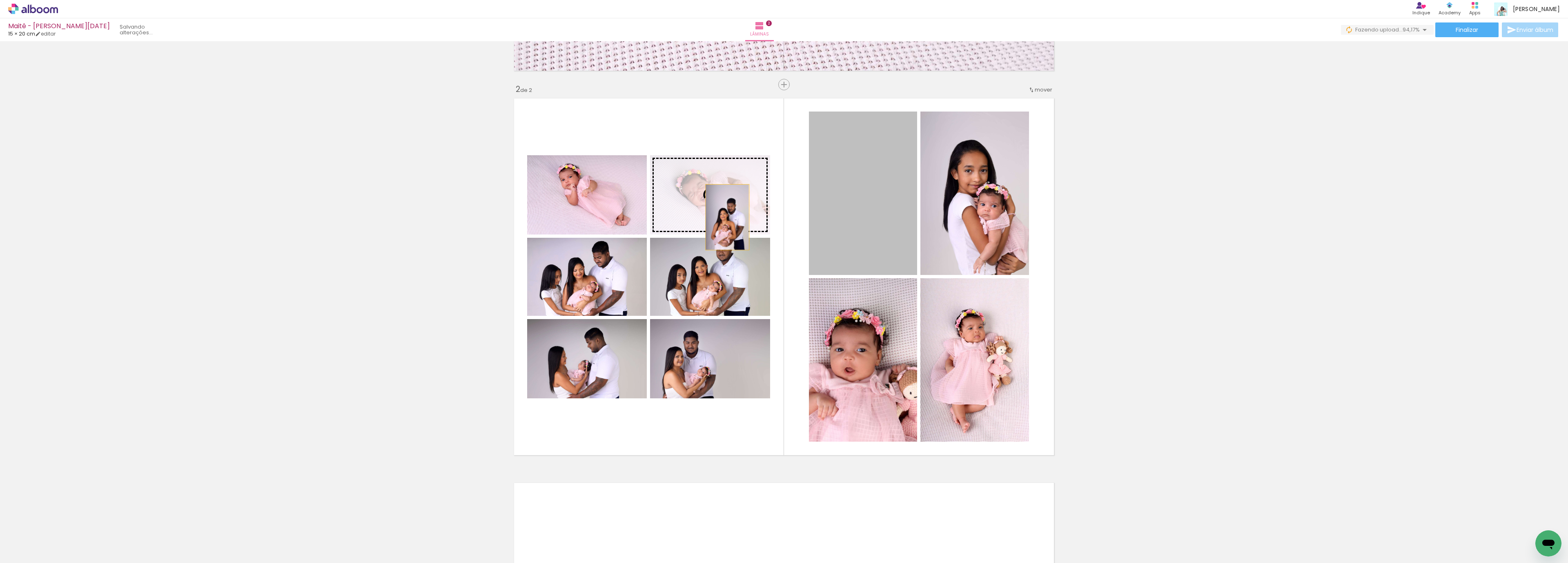
drag, startPoint x: 886, startPoint y: 226, endPoint x: 718, endPoint y: 210, distance: 168.8
click at [0, 0] on slot at bounding box center [0, 0] width 0 height 0
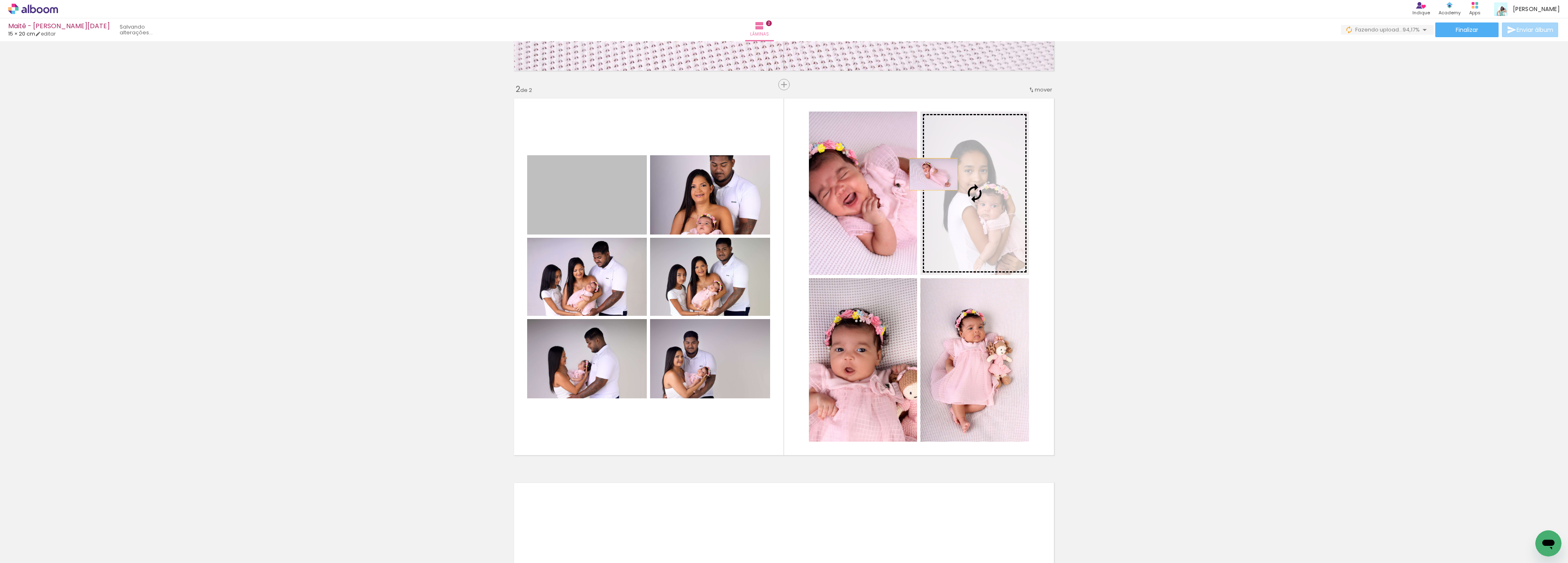
drag, startPoint x: 568, startPoint y: 194, endPoint x: 929, endPoint y: 172, distance: 361.7
click at [0, 0] on slot at bounding box center [0, 0] width 0 height 0
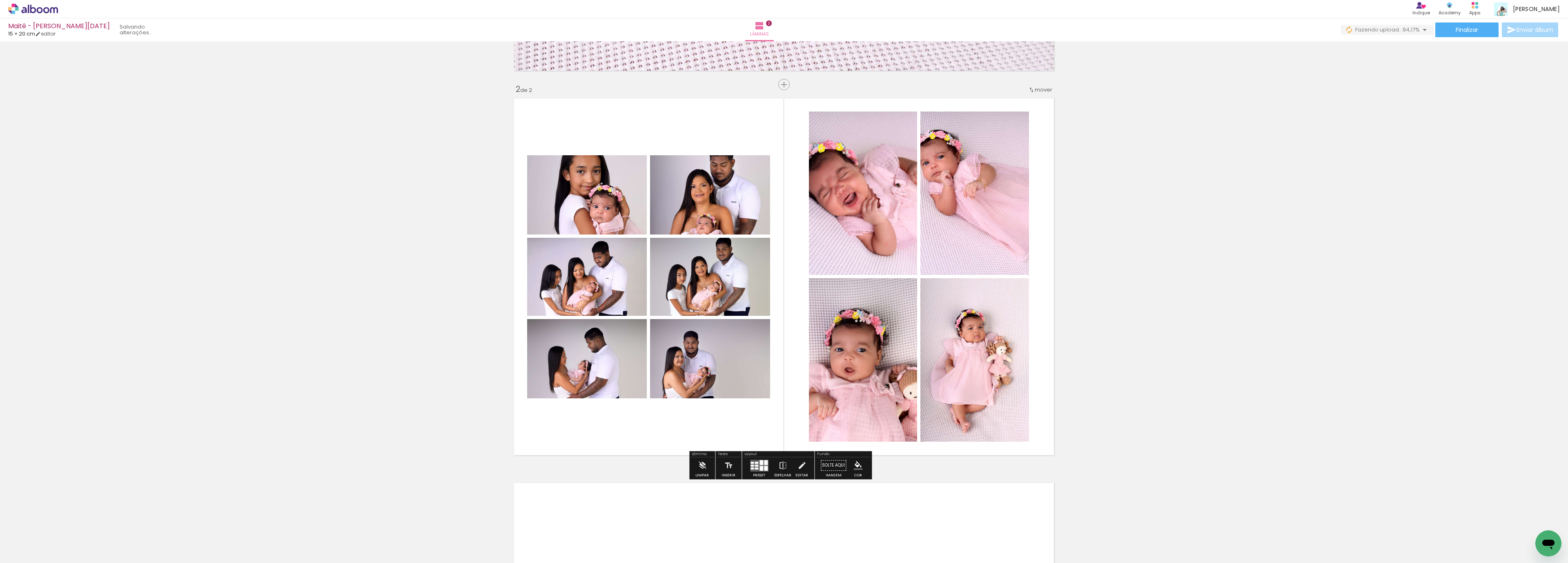
click at [764, 470] on div at bounding box center [766, 468] width 4 height 5
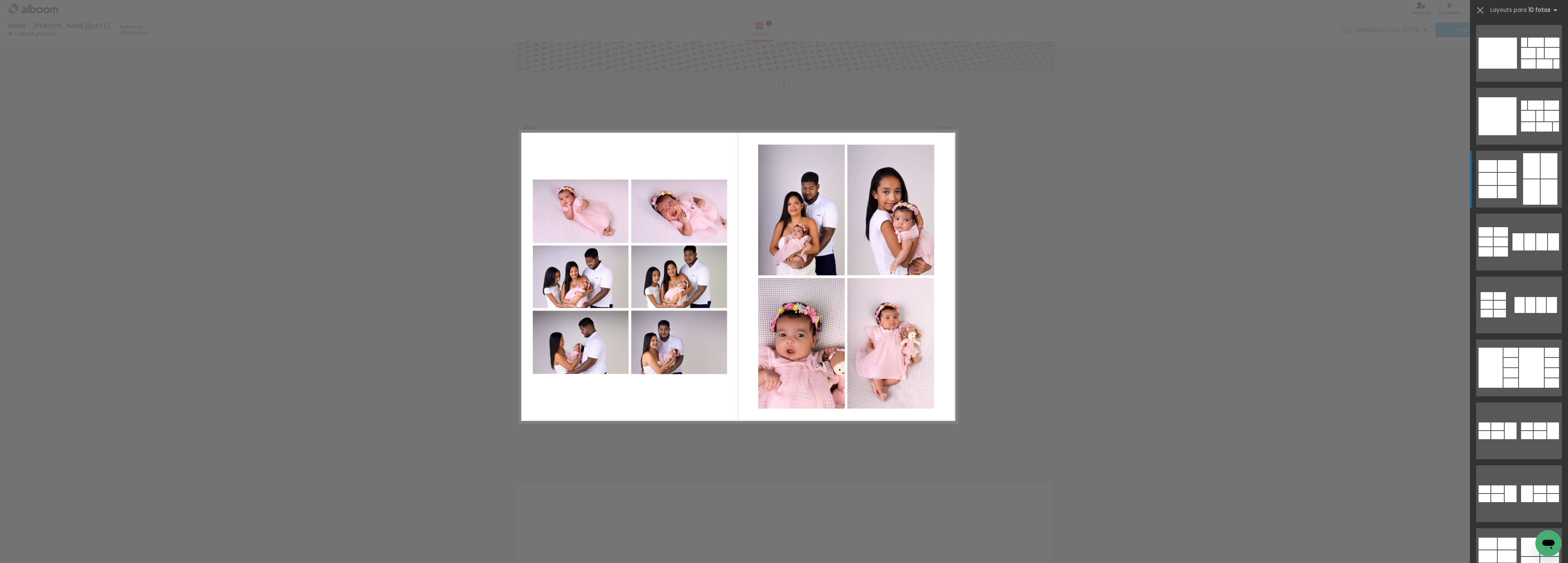
scroll to position [125, 0]
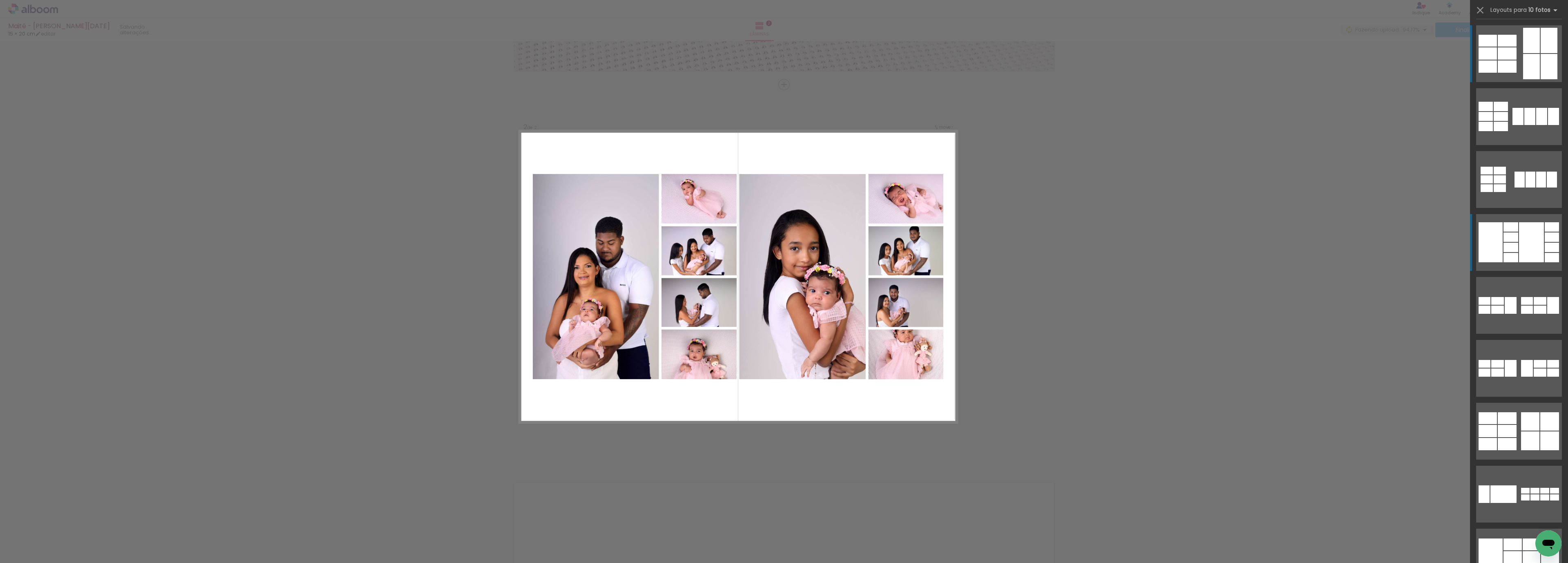
click at [1532, 245] on div at bounding box center [1532, 241] width 25 height 40
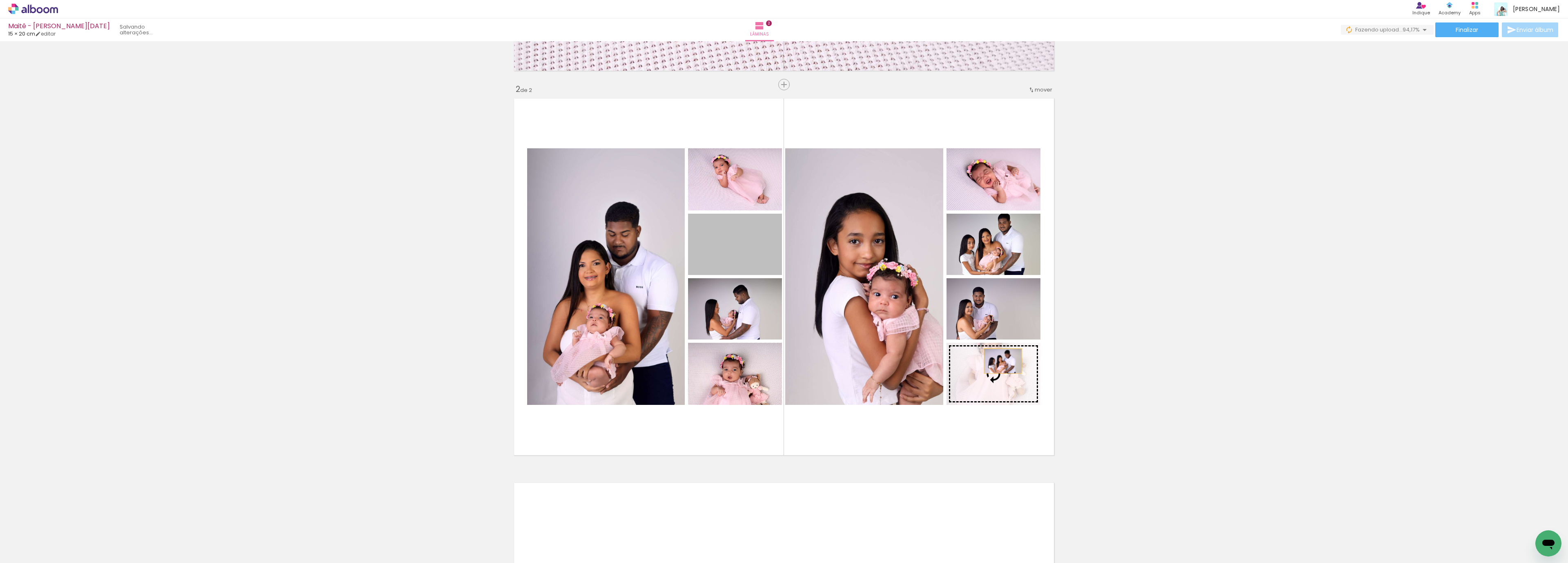
drag, startPoint x: 756, startPoint y: 253, endPoint x: 999, endPoint y: 360, distance: 265.5
click at [0, 0] on slot at bounding box center [0, 0] width 0 height 0
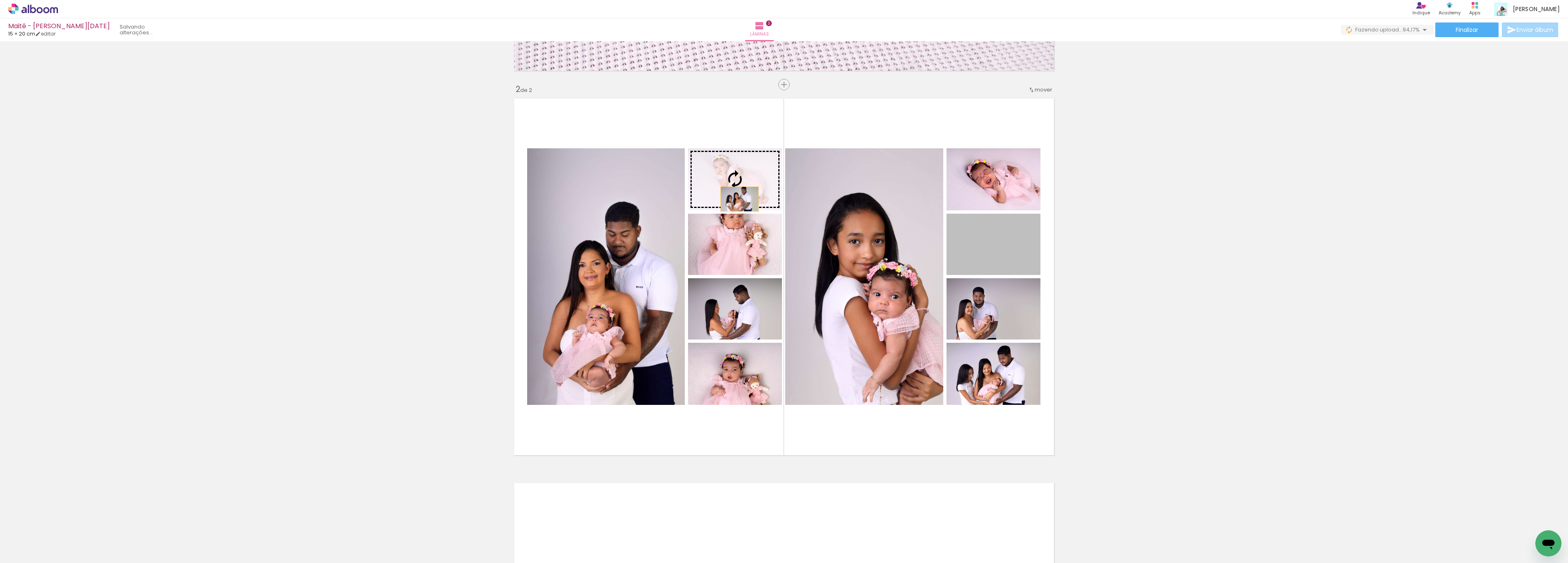
drag, startPoint x: 999, startPoint y: 252, endPoint x: 724, endPoint y: 193, distance: 281.3
click at [0, 0] on slot at bounding box center [0, 0] width 0 height 0
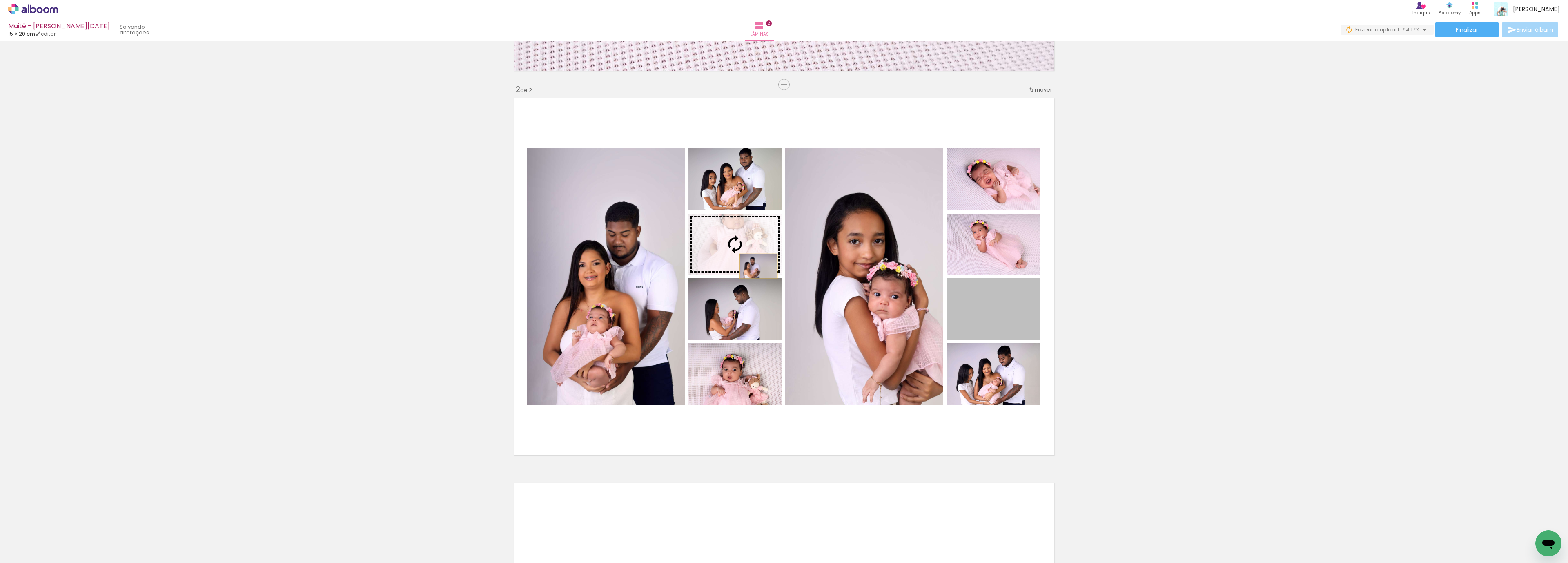
drag, startPoint x: 980, startPoint y: 322, endPoint x: 832, endPoint y: 327, distance: 148.1
click at [0, 0] on slot at bounding box center [0, 0] width 0 height 0
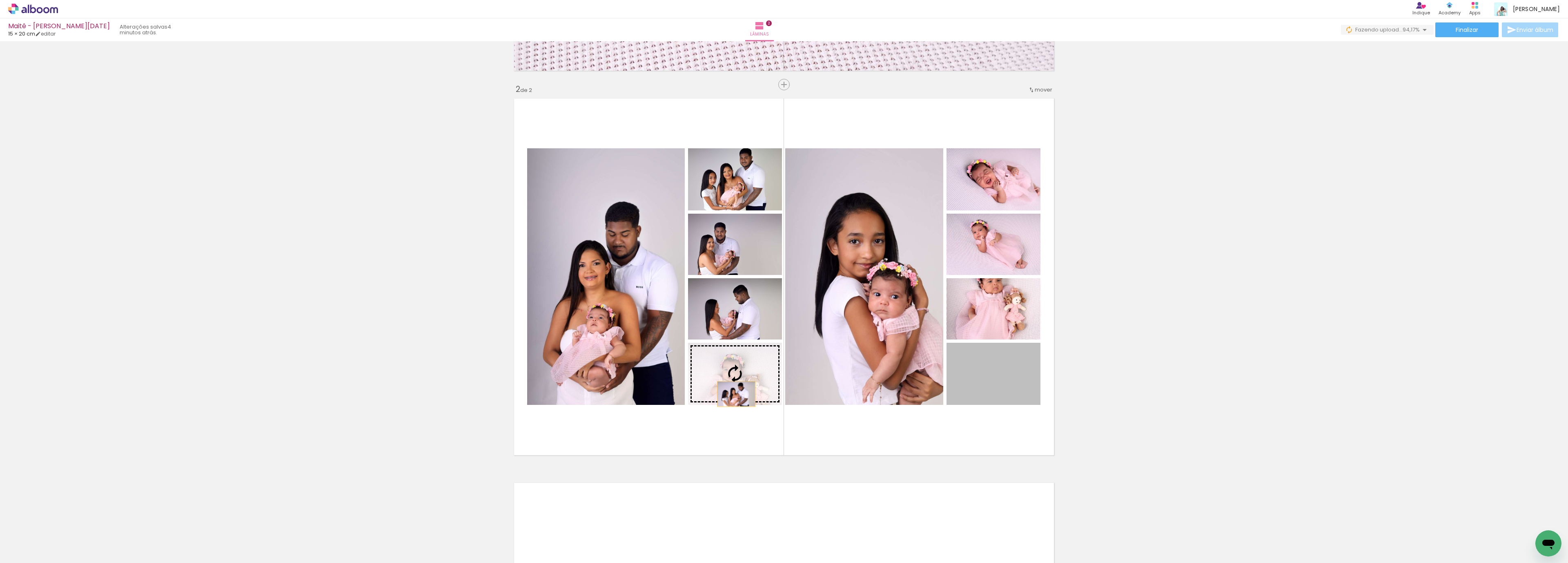
drag, startPoint x: 995, startPoint y: 394, endPoint x: 725, endPoint y: 393, distance: 270.0
click at [0, 0] on slot at bounding box center [0, 0] width 0 height 0
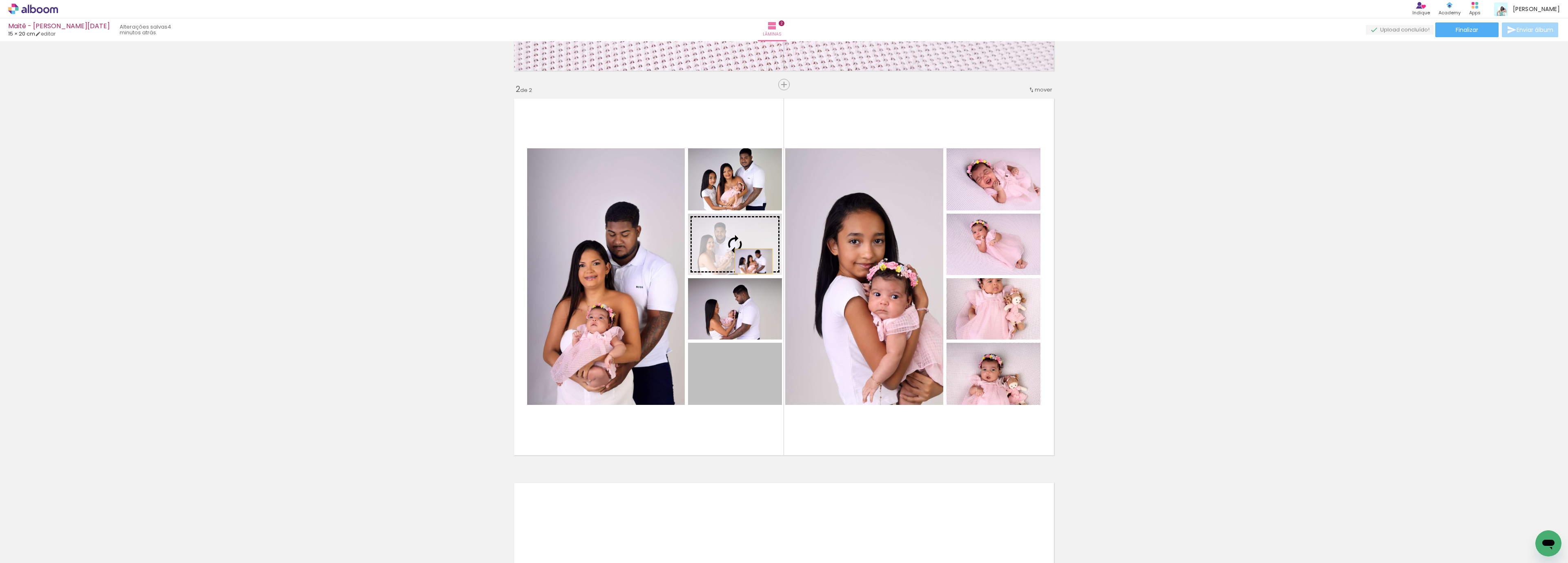
drag, startPoint x: 749, startPoint y: 385, endPoint x: 749, endPoint y: 258, distance: 127.0
click at [0, 0] on slot at bounding box center [0, 0] width 0 height 0
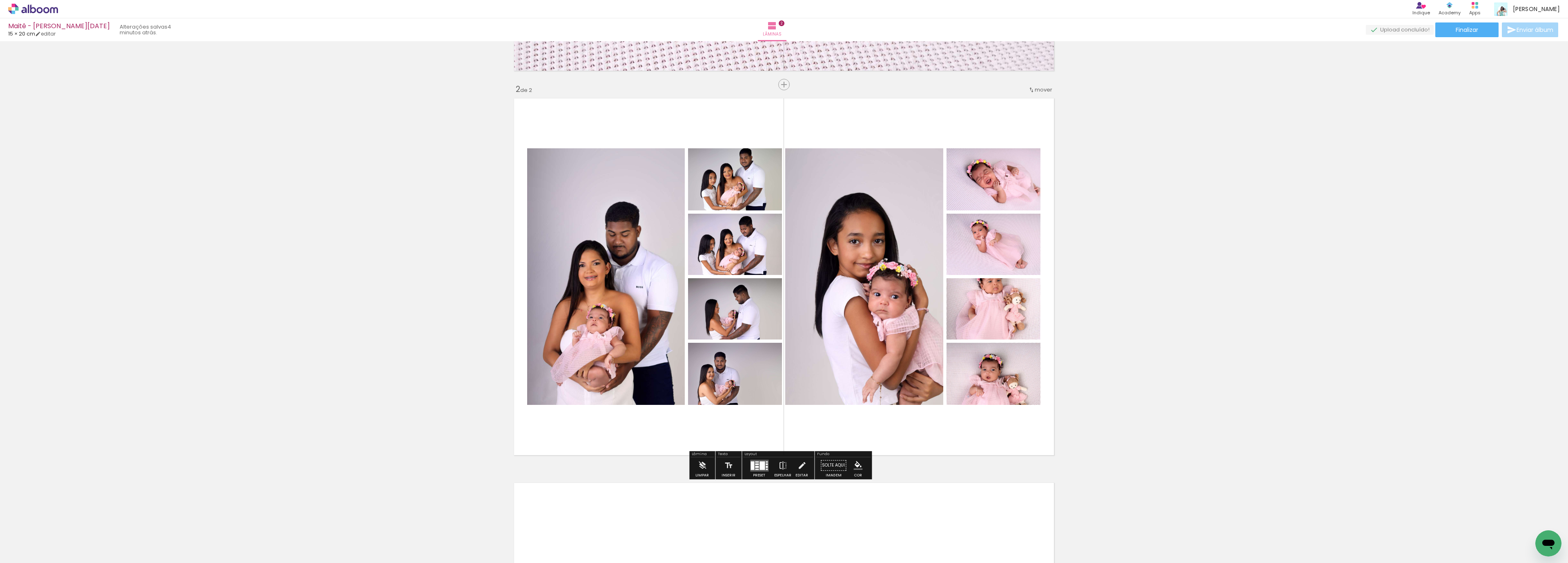
click at [1207, 320] on div "Inserir lâmina 1 de 2 Inserir lâmina 2 de 2" at bounding box center [784, 266] width 1568 height 1153
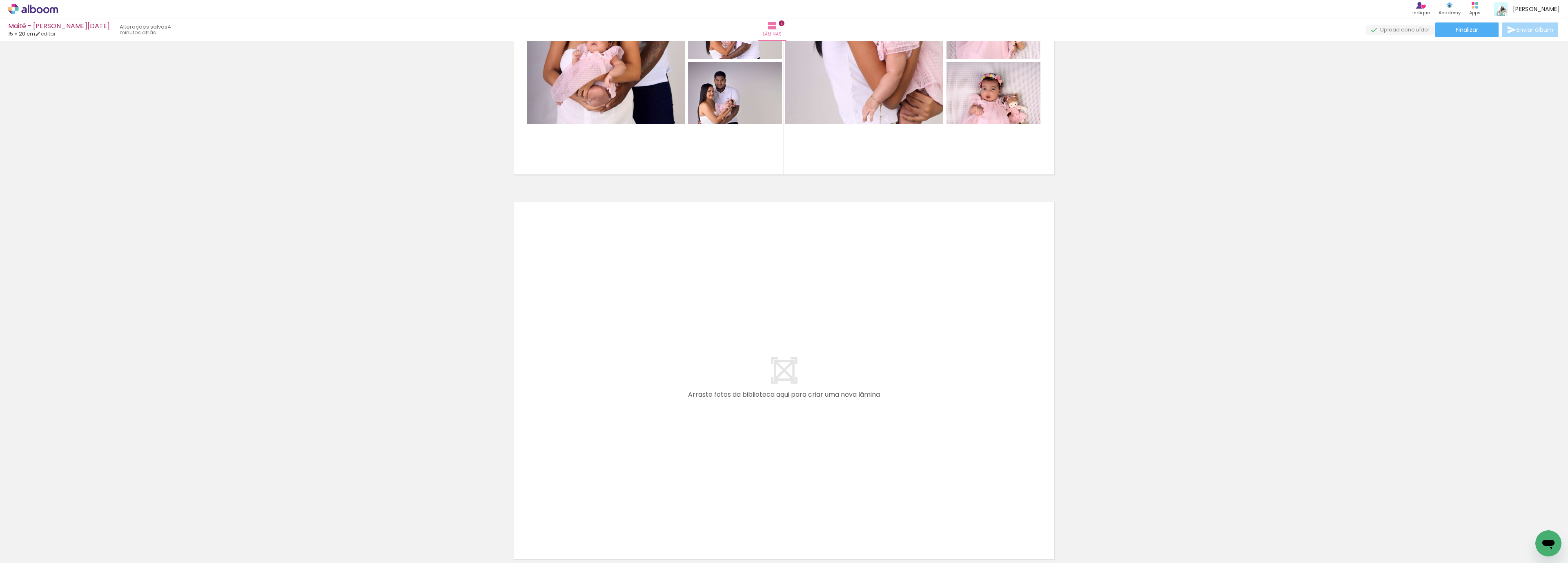
scroll to position [640, 0]
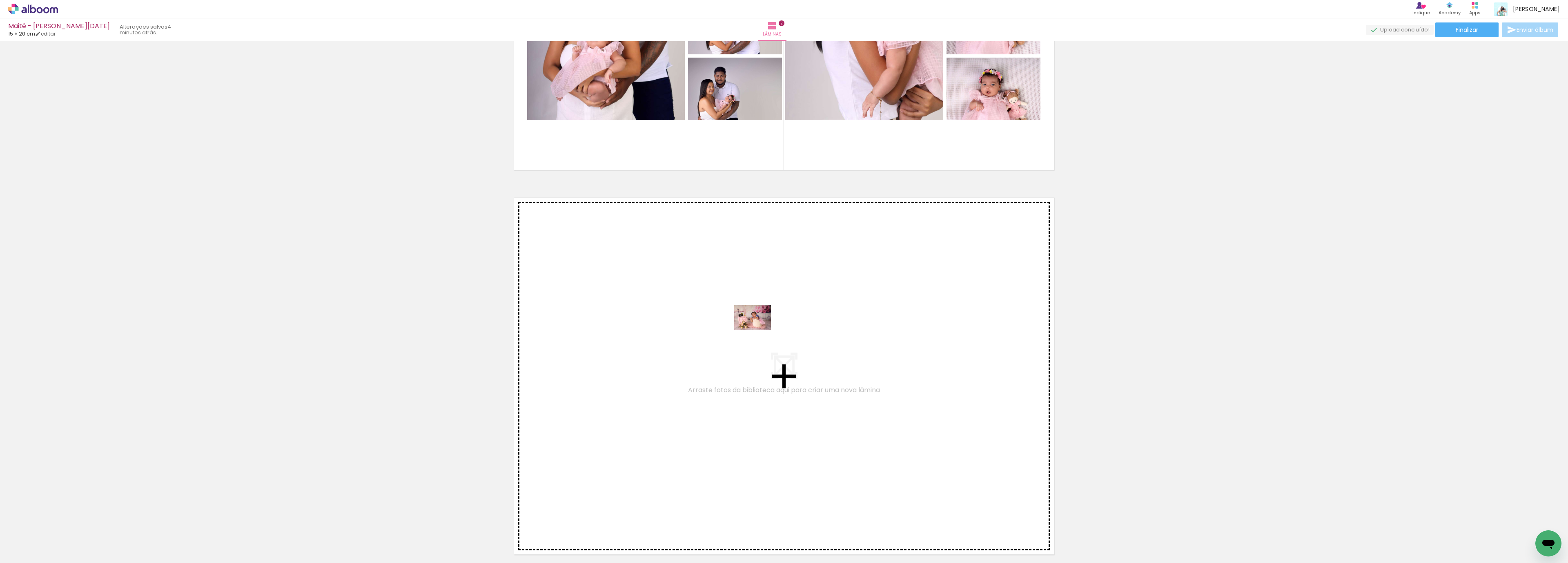
drag, startPoint x: 720, startPoint y: 539, endPoint x: 759, endPoint y: 330, distance: 212.6
click at [759, 330] on quentale-workspace at bounding box center [784, 281] width 1568 height 563
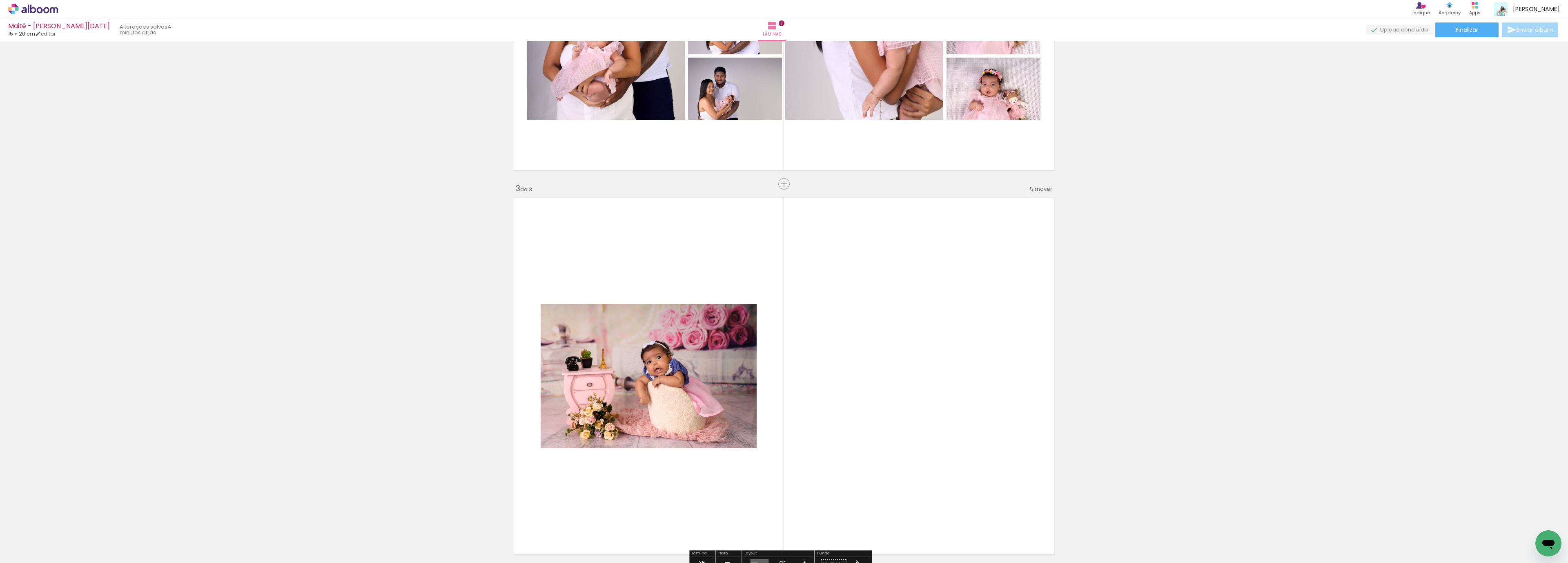
scroll to position [738, 0]
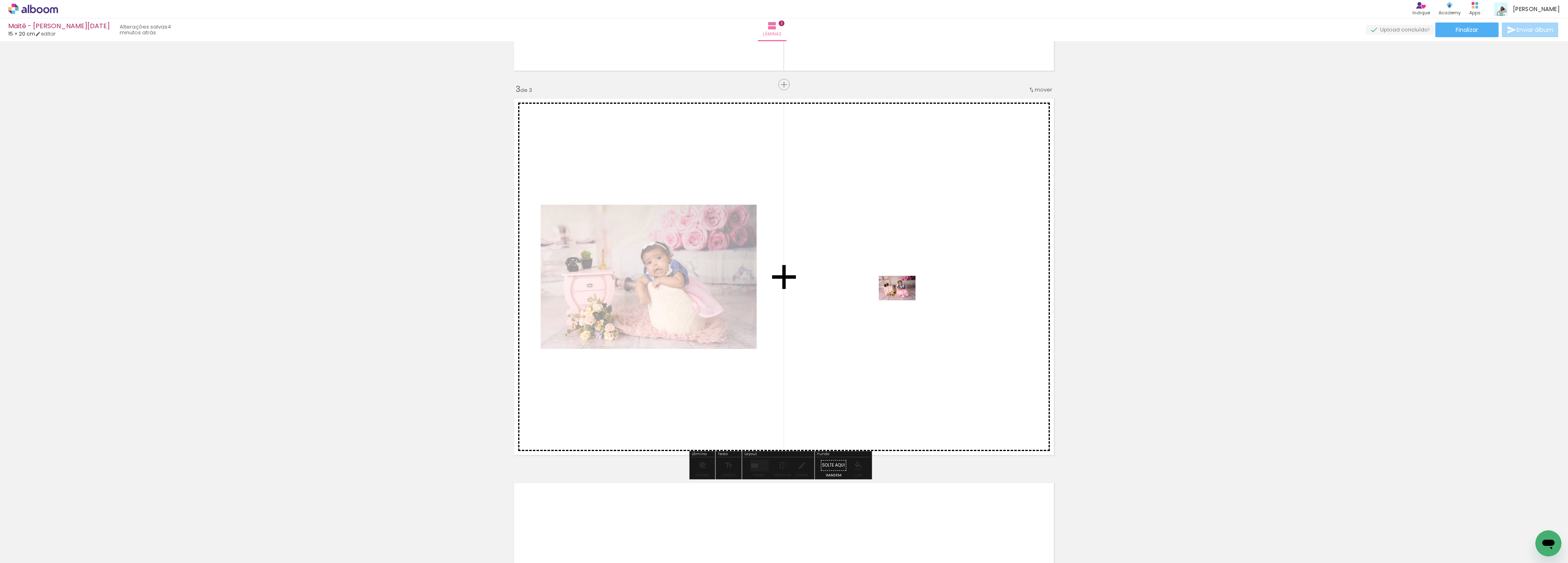
drag, startPoint x: 823, startPoint y: 544, endPoint x: 903, endPoint y: 300, distance: 256.8
click at [903, 300] on quentale-workspace at bounding box center [784, 281] width 1568 height 563
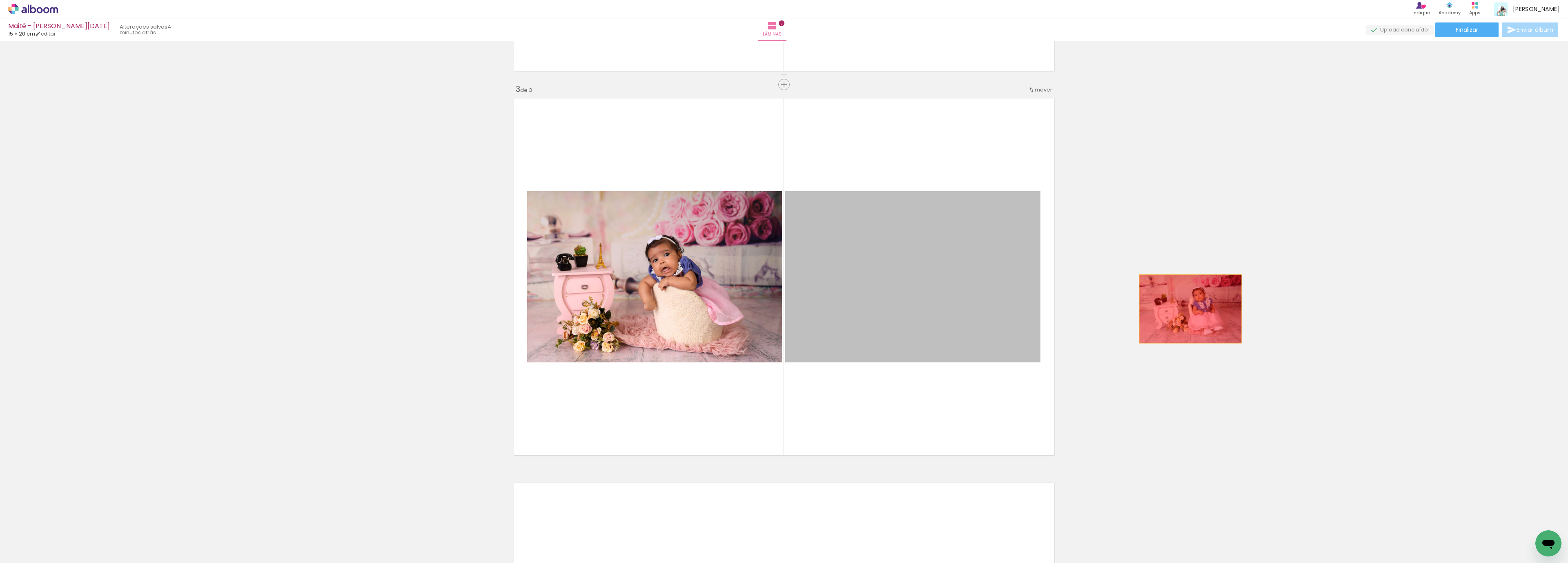
drag, startPoint x: 911, startPoint y: 290, endPoint x: 964, endPoint y: 354, distance: 83.1
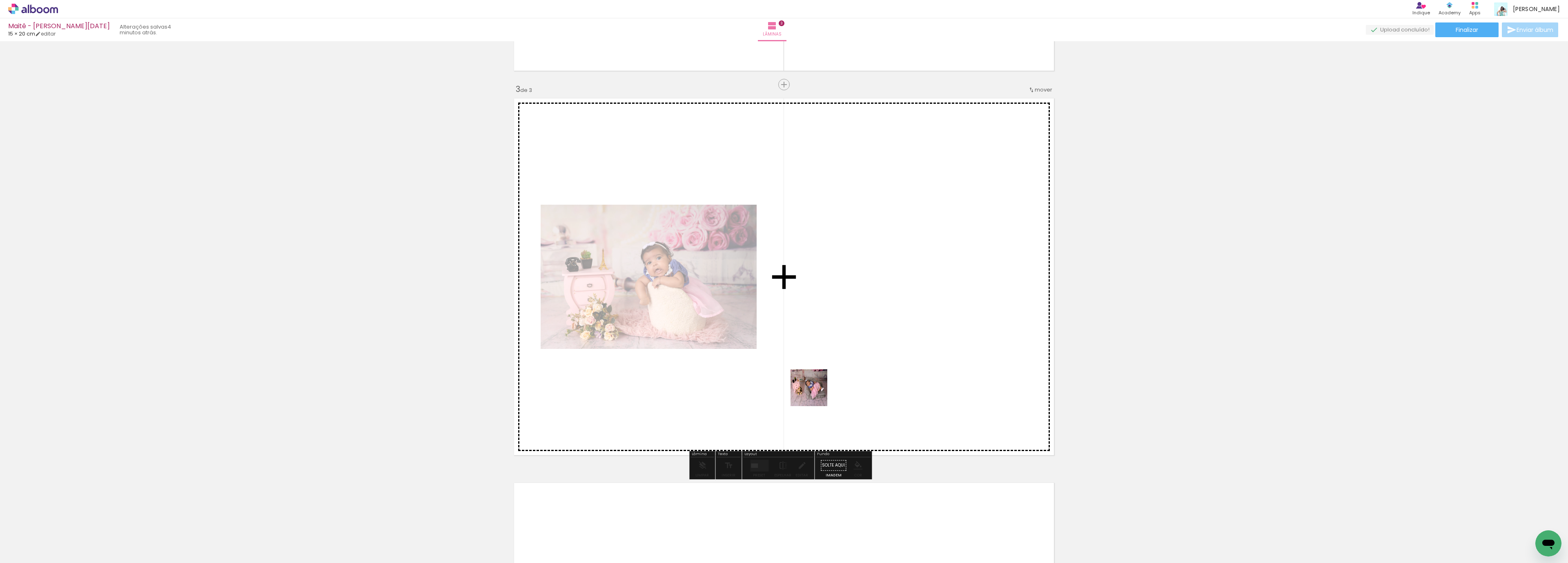
drag, startPoint x: 580, startPoint y: 541, endPoint x: 910, endPoint y: 323, distance: 395.5
click at [910, 323] on quentale-workspace at bounding box center [784, 281] width 1568 height 563
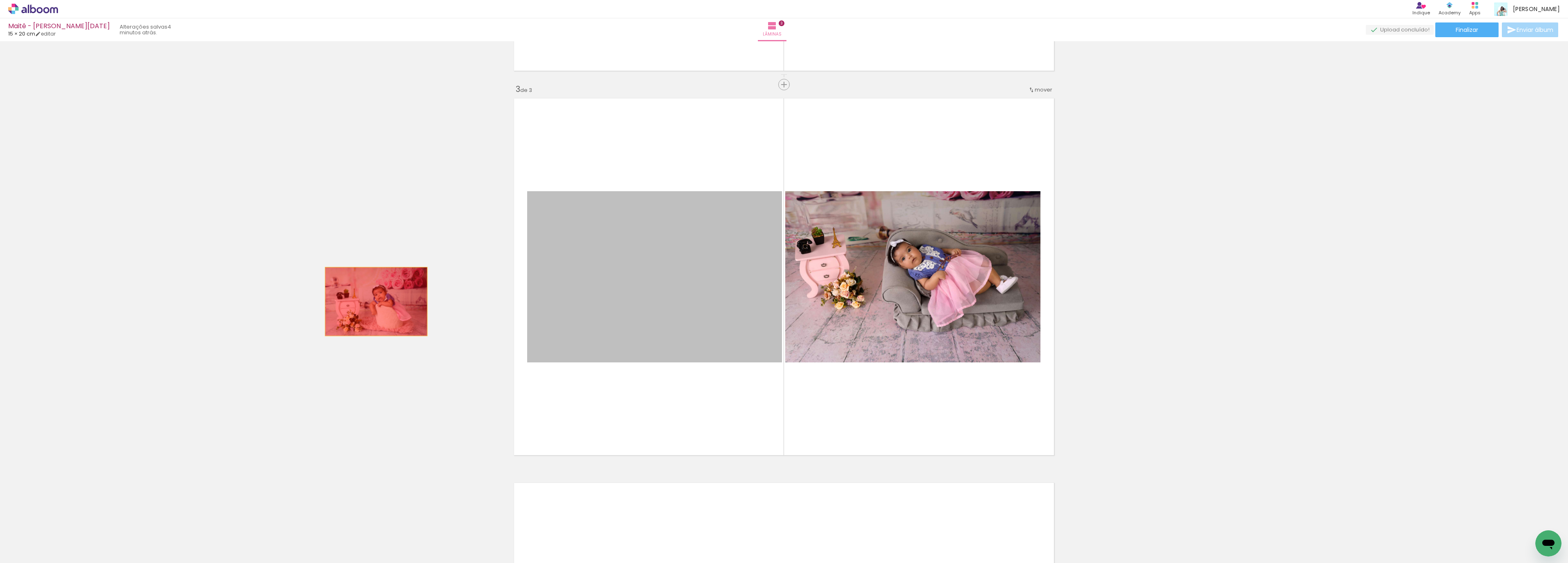
drag, startPoint x: 666, startPoint y: 301, endPoint x: 361, endPoint y: 302, distance: 305.0
click at [361, 302] on div "Inserir lâmina 1 de 3 Inserir lâmina 2 de 3 Inserir lâmina 3 de 3" at bounding box center [784, 74] width 1568 height 1537
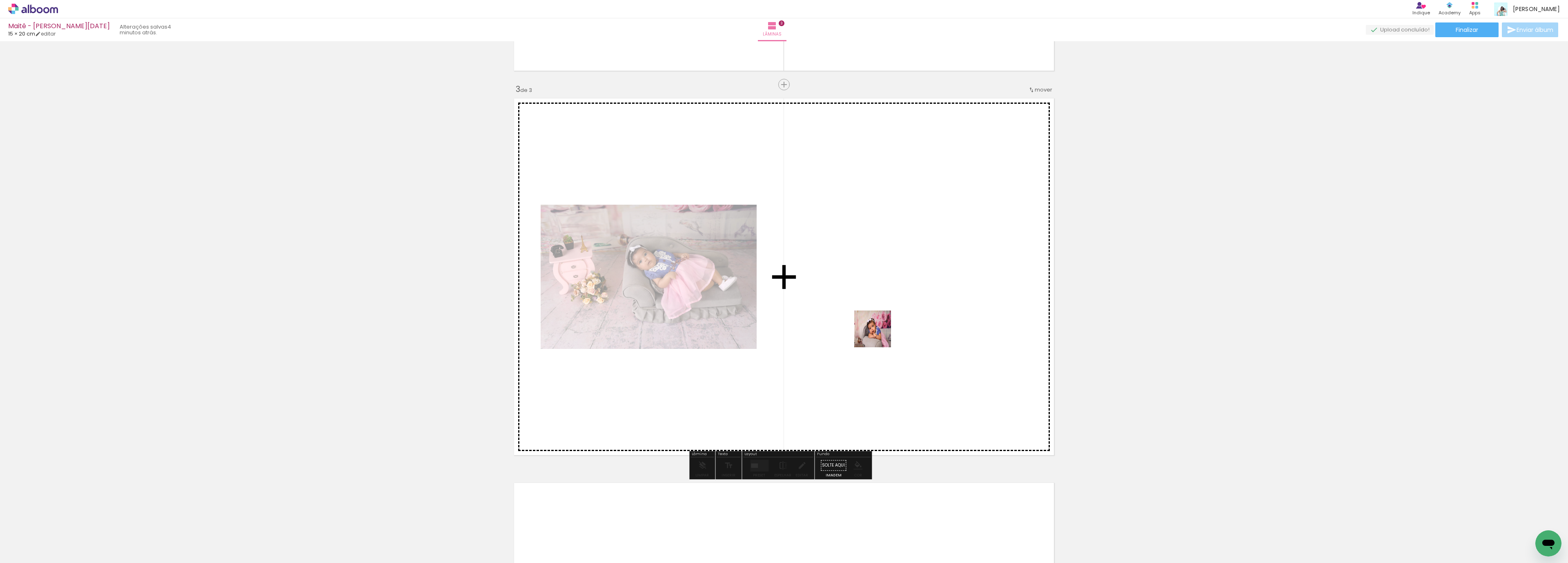
drag, startPoint x: 685, startPoint y: 543, endPoint x: 913, endPoint y: 302, distance: 331.8
click at [913, 302] on quentale-workspace at bounding box center [784, 281] width 1568 height 563
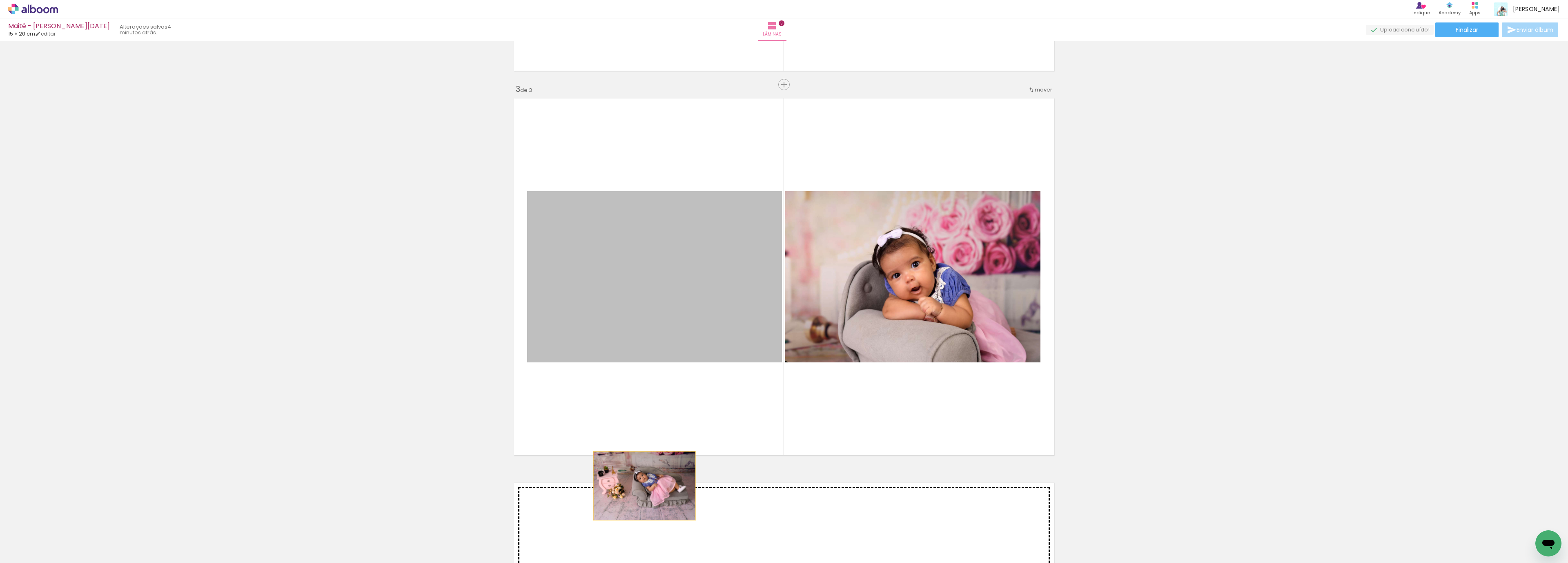
drag, startPoint x: 679, startPoint y: 319, endPoint x: 640, endPoint y: 485, distance: 170.5
click at [640, 485] on div "Inserir lâmina 1 de 3 Inserir lâmina 2 de 3 Inserir lâmina 3 de 3" at bounding box center [784, 74] width 1568 height 1537
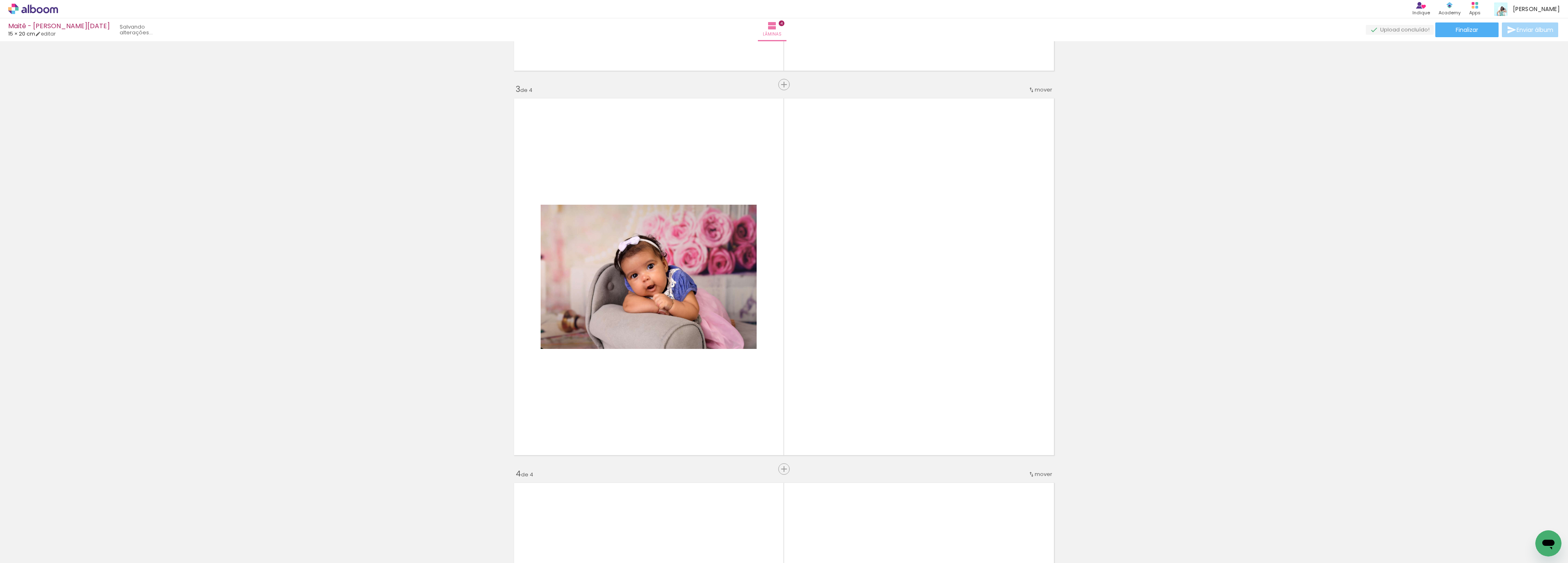
scroll to position [1122, 0]
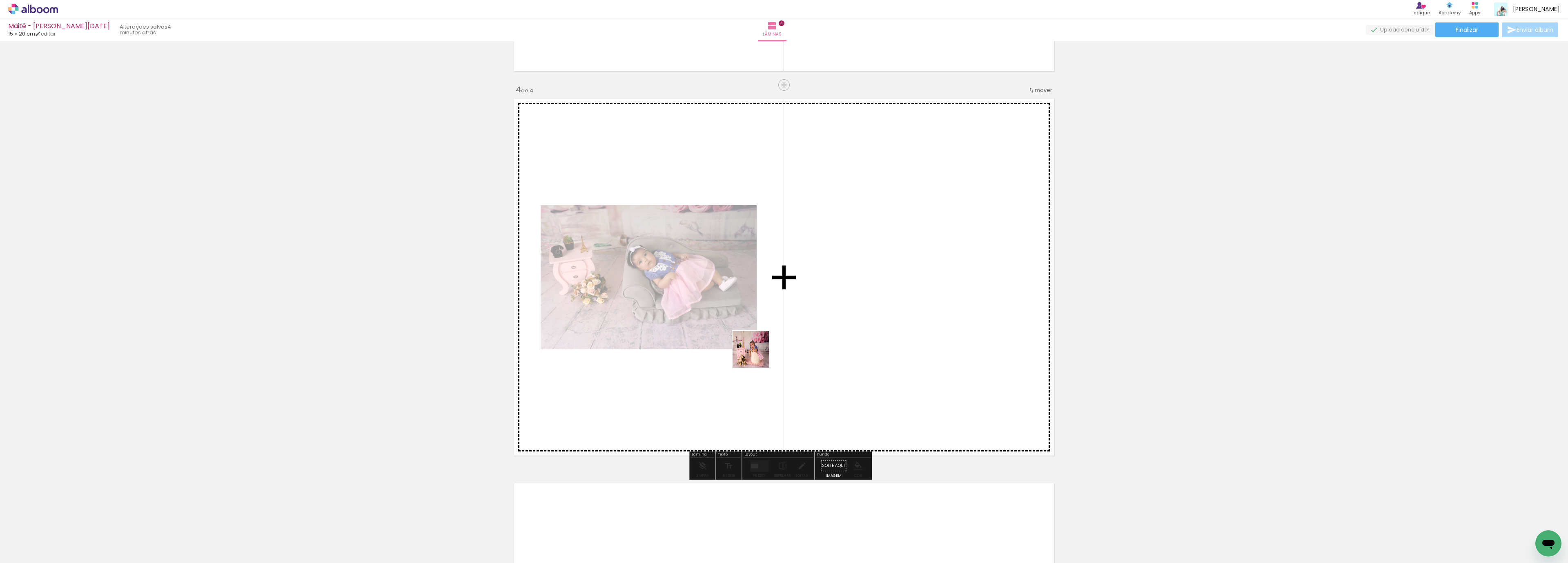
drag, startPoint x: 728, startPoint y: 538, endPoint x: 757, endPoint y: 355, distance: 185.3
click at [757, 355] on quentale-workspace at bounding box center [784, 281] width 1568 height 563
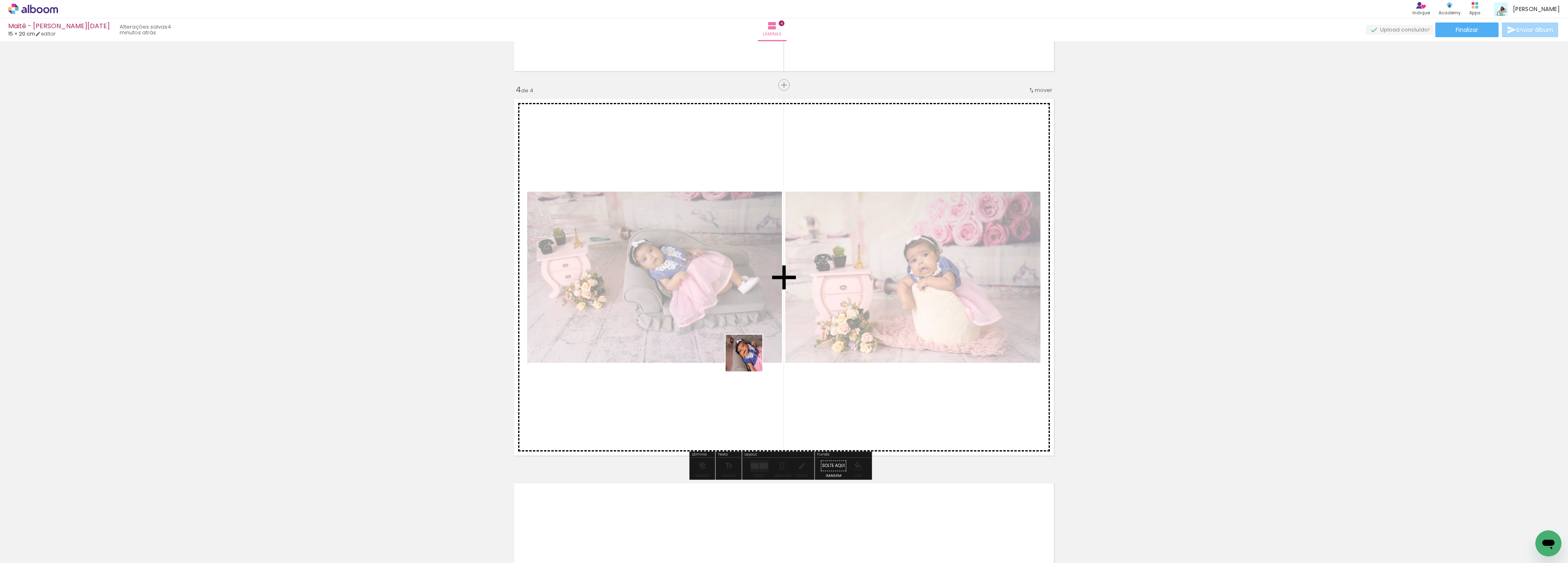
drag, startPoint x: 635, startPoint y: 543, endPoint x: 775, endPoint y: 549, distance: 140.1
click at [751, 357] on quentale-workspace at bounding box center [784, 281] width 1568 height 563
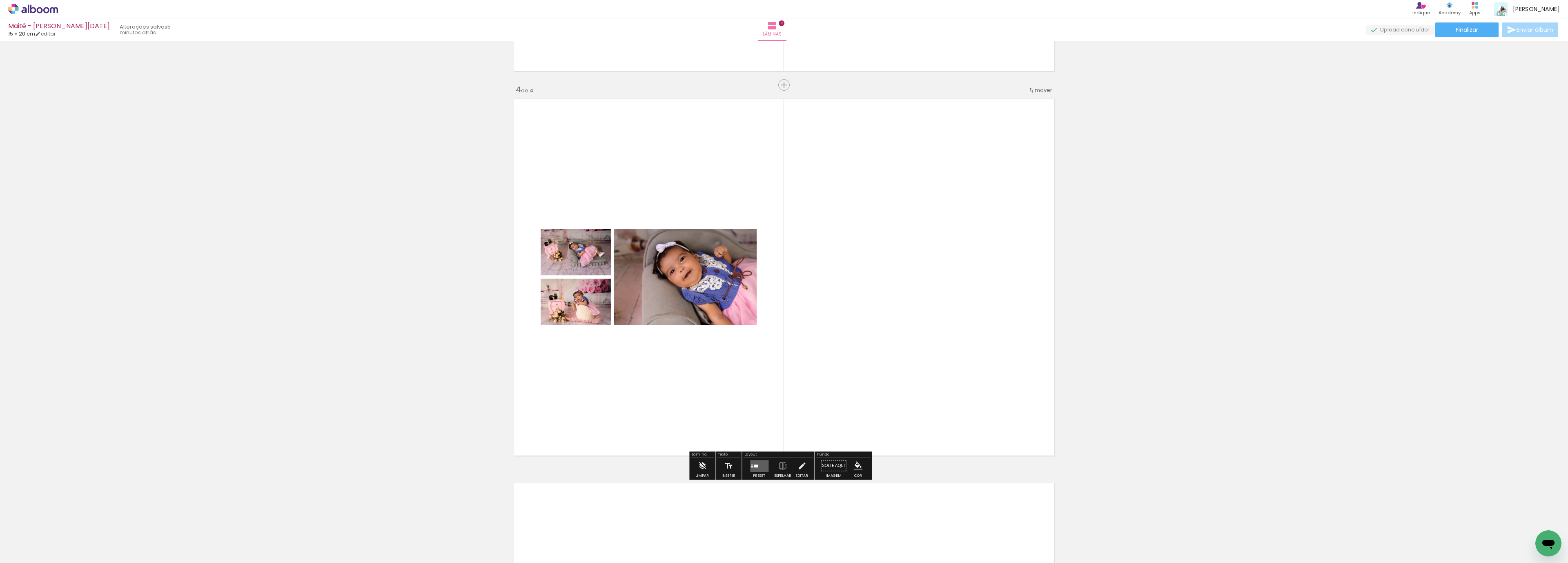
drag, startPoint x: 776, startPoint y: 535, endPoint x: 830, endPoint y: 510, distance: 59.5
click at [791, 362] on quentale-workspace at bounding box center [784, 281] width 1568 height 563
